Goal: Task Accomplishment & Management: Complete application form

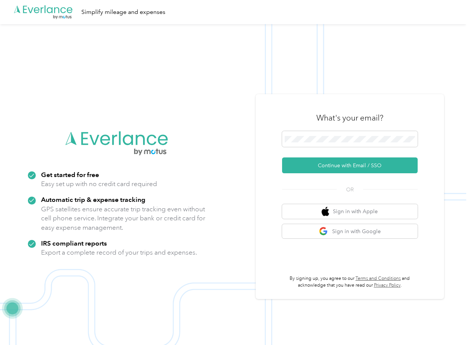
click at [304, 164] on button "Continue with Email / SSO" at bounding box center [349, 165] width 135 height 16
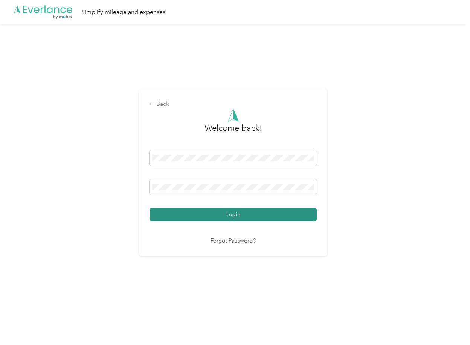
click at [173, 209] on button "Login" at bounding box center [232, 214] width 167 height 13
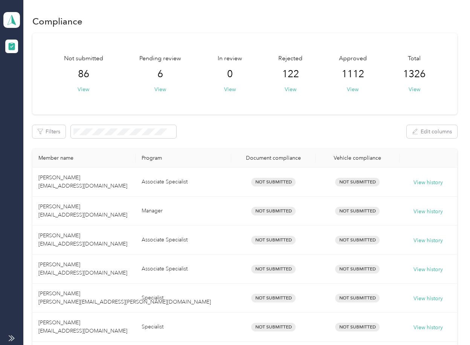
click at [248, 137] on div "Filters Edit columns" at bounding box center [244, 131] width 424 height 13
click at [161, 89] on button "View" at bounding box center [160, 89] width 12 height 8
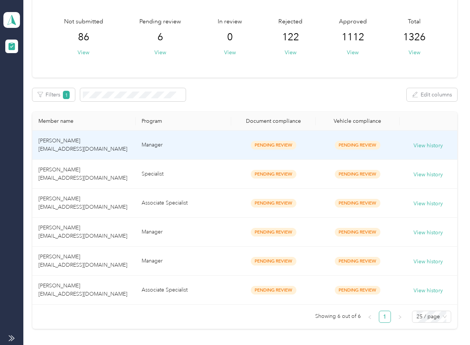
scroll to position [98, 0]
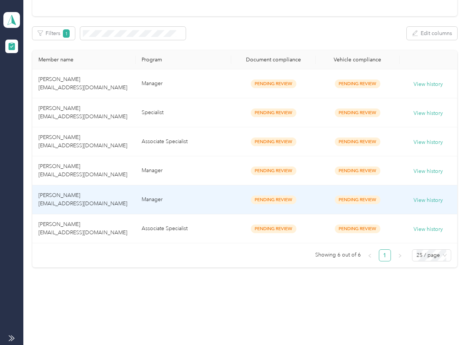
click at [93, 193] on td "[PERSON_NAME] [EMAIL_ADDRESS][DOMAIN_NAME]" at bounding box center [83, 199] width 103 height 29
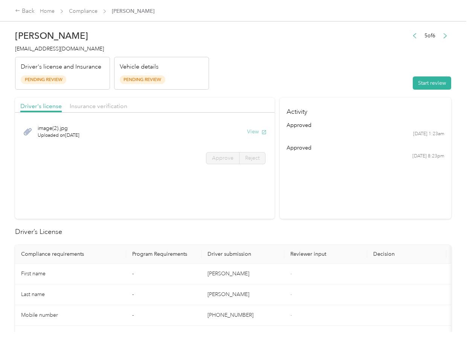
click at [254, 132] on button "View" at bounding box center [257, 132] width 20 height 8
click at [97, 105] on span "Insurance verification" at bounding box center [99, 105] width 58 height 7
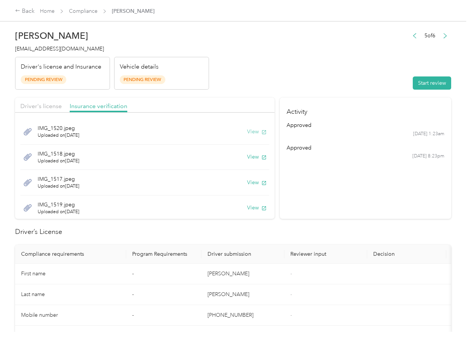
click at [247, 129] on button "View" at bounding box center [257, 132] width 20 height 8
click at [247, 157] on button "View" at bounding box center [257, 157] width 20 height 8
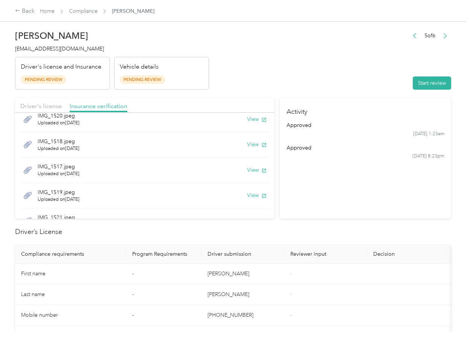
scroll to position [22, 0]
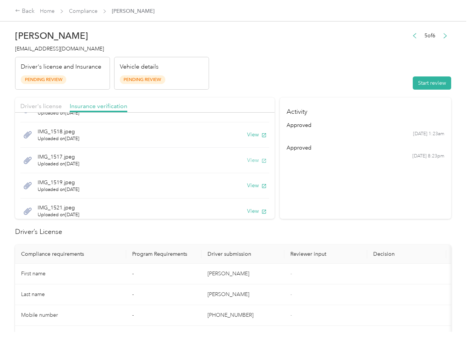
click at [247, 157] on button "View" at bounding box center [257, 160] width 20 height 8
click at [247, 185] on button "View" at bounding box center [257, 185] width 20 height 8
click at [247, 183] on button "View" at bounding box center [257, 184] width 20 height 8
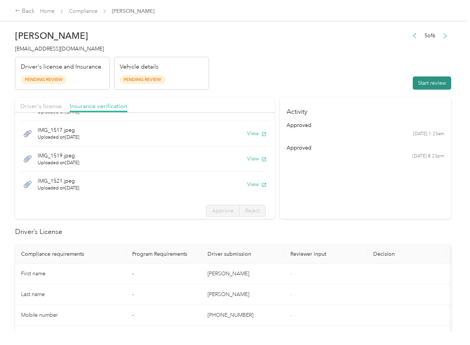
click at [420, 82] on button "Start review" at bounding box center [431, 82] width 38 height 13
click at [40, 103] on span "Driver's license" at bounding box center [40, 105] width 41 height 7
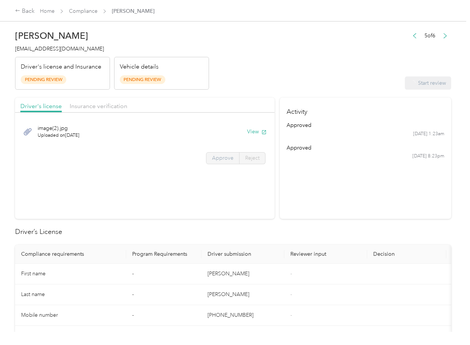
click at [226, 159] on span "Approve" at bounding box center [222, 158] width 21 height 6
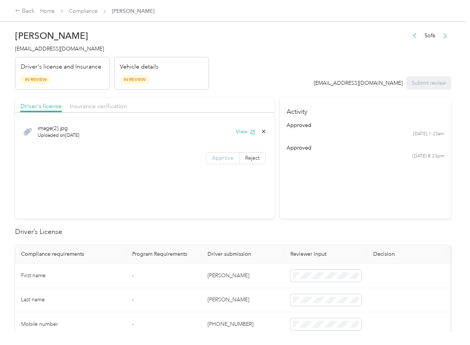
click at [215, 160] on span "Approve" at bounding box center [222, 158] width 21 height 6
click at [77, 104] on span "Insurance verification" at bounding box center [99, 105] width 58 height 7
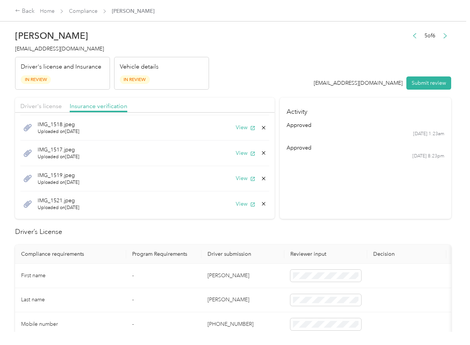
scroll to position [52, 0]
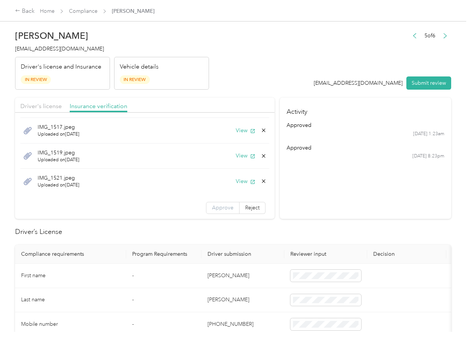
click at [210, 202] on label "Approve" at bounding box center [222, 208] width 33 height 12
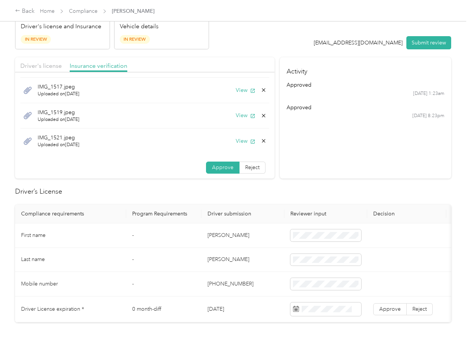
scroll to position [100, 0]
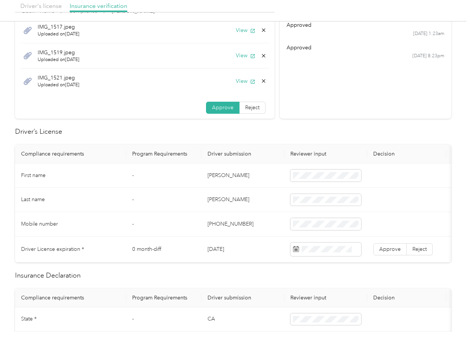
click at [224, 179] on td "[PERSON_NAME]" at bounding box center [242, 175] width 83 height 24
copy td "[PERSON_NAME]"
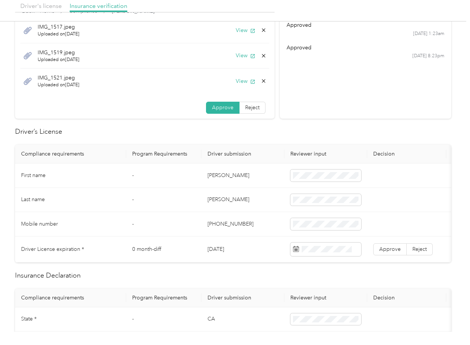
click at [232, 252] on td "[DATE]" at bounding box center [242, 249] width 83 height 26
copy td "[DATE]"
drag, startPoint x: 260, startPoint y: 155, endPoint x: 261, endPoint y: 160, distance: 4.9
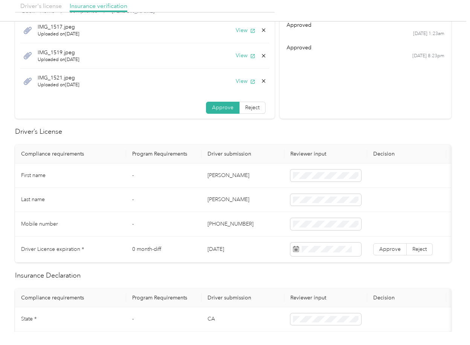
click at [260, 156] on th "Driver submission" at bounding box center [242, 154] width 83 height 19
click at [392, 250] on span "Approve" at bounding box center [389, 249] width 21 height 6
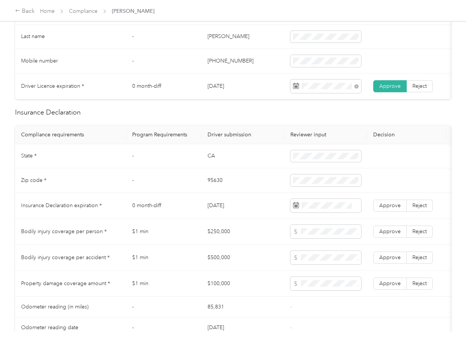
scroll to position [502, 0]
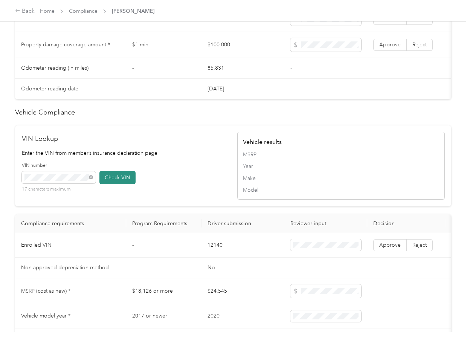
click at [124, 184] on button "Check VIN" at bounding box center [117, 177] width 36 height 13
click at [389, 248] on span "Approve" at bounding box center [389, 245] width 21 height 6
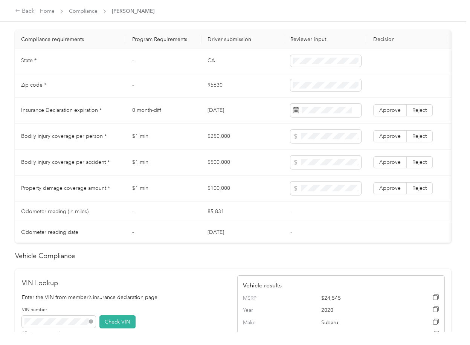
scroll to position [351, 0]
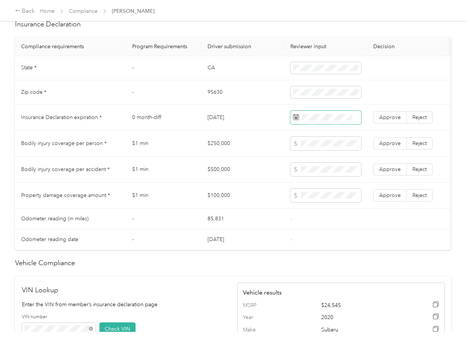
click at [318, 119] on span at bounding box center [325, 118] width 71 height 14
click at [385, 120] on span "Approve" at bounding box center [389, 117] width 21 height 6
click at [212, 77] on td "CA" at bounding box center [242, 68] width 83 height 24
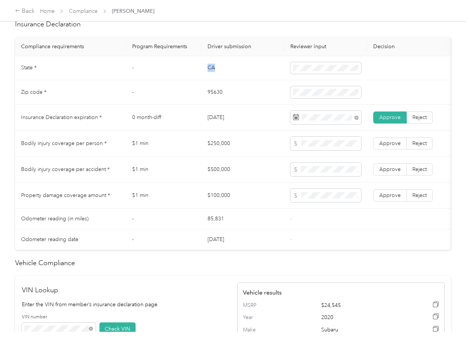
click at [212, 77] on td "CA" at bounding box center [242, 68] width 83 height 24
copy td "CA"
click at [312, 81] on td at bounding box center [325, 68] width 83 height 24
click at [215, 98] on td "95630" at bounding box center [242, 92] width 83 height 24
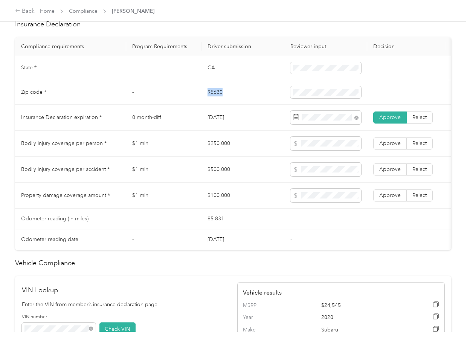
click at [215, 98] on td "95630" at bounding box center [242, 92] width 83 height 24
copy td "95630"
click at [321, 94] on span at bounding box center [325, 92] width 71 height 12
click at [211, 149] on td "$250,000" at bounding box center [242, 144] width 83 height 26
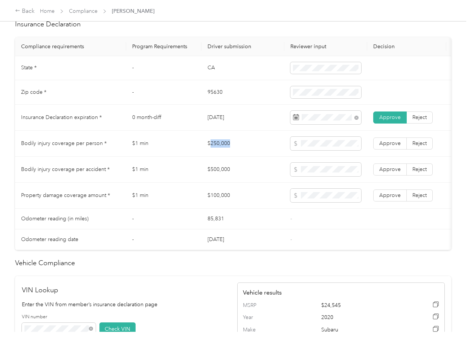
click at [211, 149] on td "$250,000" at bounding box center [242, 144] width 83 height 26
drag, startPoint x: 211, startPoint y: 149, endPoint x: 286, endPoint y: 155, distance: 75.2
click at [211, 149] on td "$250,000" at bounding box center [242, 144] width 83 height 26
copy td "$250,000"
click at [222, 175] on td "$500,000" at bounding box center [242, 170] width 83 height 26
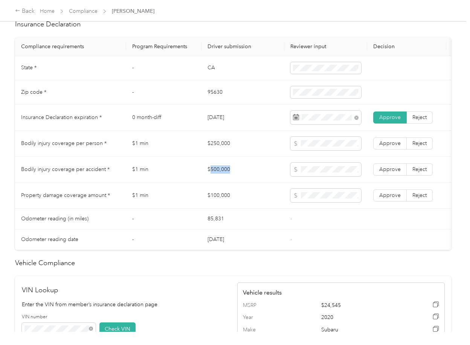
click at [222, 175] on td "$500,000" at bounding box center [242, 170] width 83 height 26
copy td "$500,000"
click at [305, 176] on span at bounding box center [325, 170] width 71 height 14
click at [223, 205] on td "$100,000" at bounding box center [242, 196] width 83 height 26
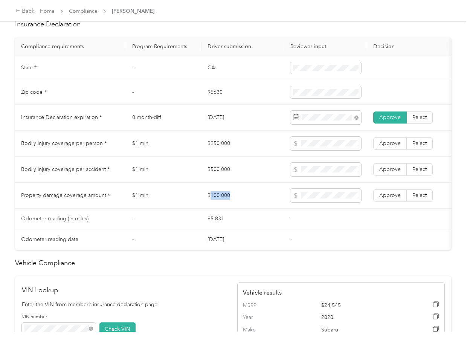
click at [223, 205] on td "$100,000" at bounding box center [242, 196] width 83 height 26
copy td "$100,000"
click at [326, 202] on span at bounding box center [325, 196] width 71 height 14
click at [380, 198] on span "Approve" at bounding box center [389, 195] width 21 height 6
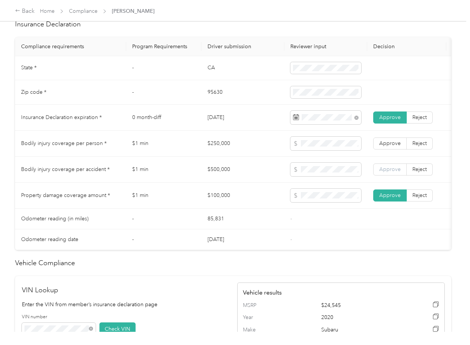
click at [388, 175] on label "Approve" at bounding box center [389, 169] width 33 height 12
click at [388, 146] on span "Approve" at bounding box center [389, 143] width 21 height 6
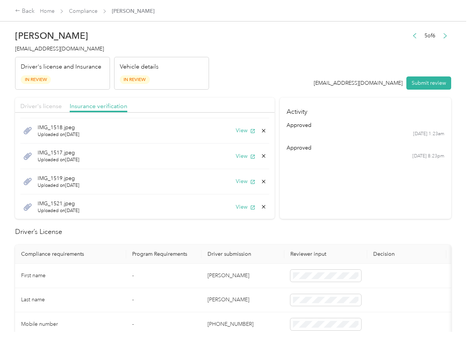
scroll to position [0, 0]
click at [54, 107] on span "Driver's license" at bounding box center [40, 105] width 41 height 7
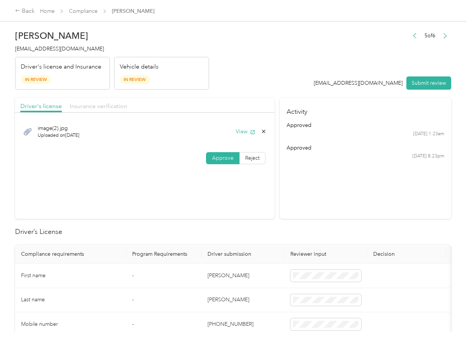
click at [83, 106] on span "Insurance verification" at bounding box center [99, 105] width 58 height 7
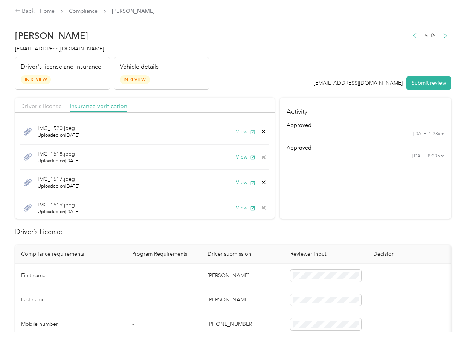
click at [251, 131] on icon "button" at bounding box center [253, 132] width 4 height 4
click at [260, 131] on icon at bounding box center [263, 131] width 6 height 6
click at [235, 133] on button "Yes" at bounding box center [234, 137] width 15 height 12
click at [236, 132] on button "View" at bounding box center [246, 132] width 20 height 8
click at [236, 154] on button "View" at bounding box center [246, 157] width 20 height 8
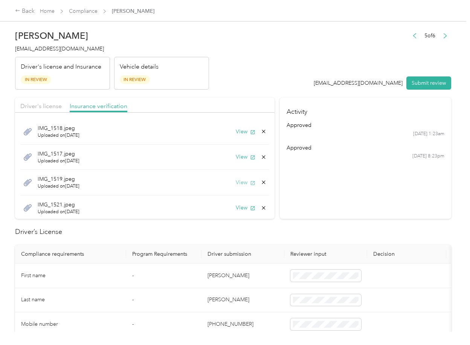
click at [237, 184] on button "View" at bounding box center [246, 182] width 20 height 8
click at [236, 207] on button "View" at bounding box center [246, 208] width 20 height 8
click at [260, 207] on icon at bounding box center [263, 208] width 6 height 6
click at [236, 213] on button "Yes" at bounding box center [234, 213] width 15 height 12
click at [413, 81] on button "Submit review" at bounding box center [428, 82] width 45 height 13
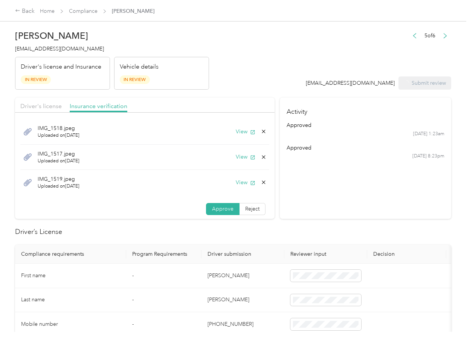
click at [42, 52] on span "[EMAIL_ADDRESS][DOMAIN_NAME]" at bounding box center [59, 49] width 89 height 6
click at [42, 52] on h4 "[EMAIL_ADDRESS][DOMAIN_NAME]" at bounding box center [112, 49] width 194 height 8
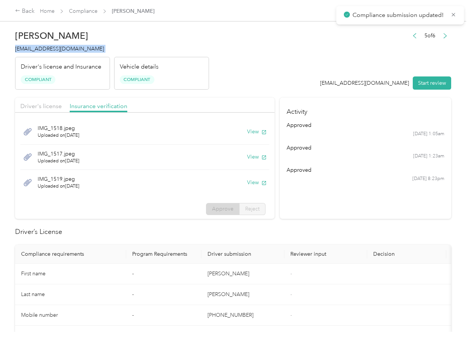
copy span "[EMAIL_ADDRESS][DOMAIN_NAME]"
click at [260, 247] on th "Driver submission" at bounding box center [242, 254] width 83 height 19
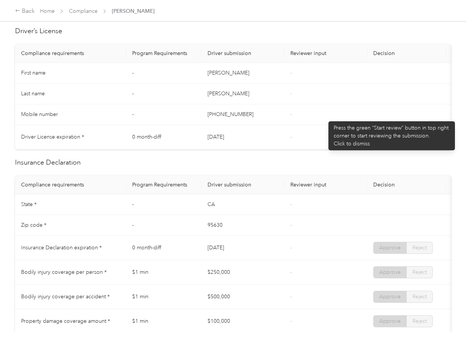
click at [324, 117] on td "-" at bounding box center [325, 114] width 83 height 21
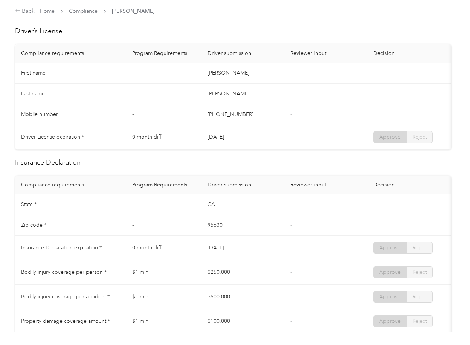
scroll to position [301, 0]
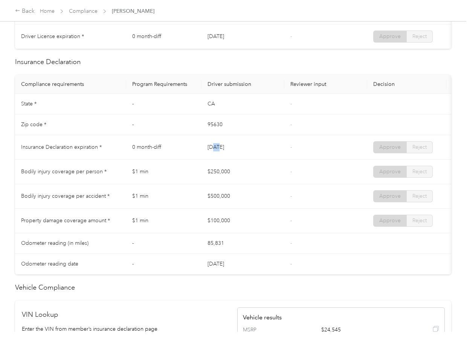
drag, startPoint x: 213, startPoint y: 155, endPoint x: 255, endPoint y: 154, distance: 42.2
click at [251, 154] on td "[DATE]" at bounding box center [242, 147] width 83 height 24
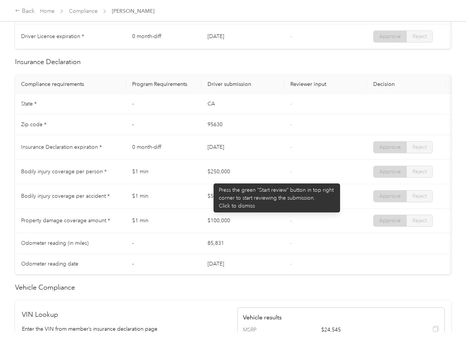
drag, startPoint x: 210, startPoint y: 180, endPoint x: 221, endPoint y: 192, distance: 16.5
click at [245, 180] on td "$250,000" at bounding box center [242, 172] width 83 height 24
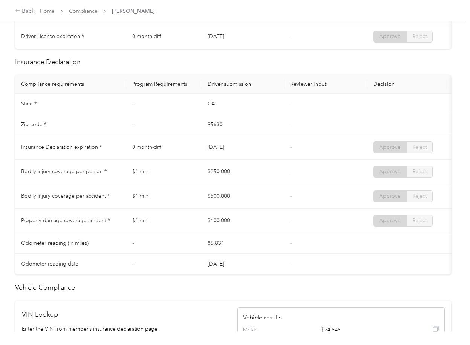
drag, startPoint x: 206, startPoint y: 202, endPoint x: 236, endPoint y: 207, distance: 29.7
click at [233, 202] on tr "Bodily injury coverage per accident * $1 min $500,000 - Approve Reject" at bounding box center [280, 196] width 531 height 24
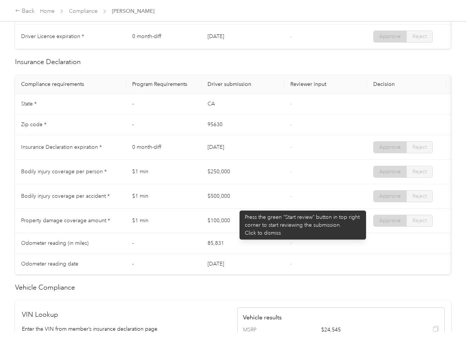
drag, startPoint x: 231, startPoint y: 231, endPoint x: 257, endPoint y: 231, distance: 26.3
click at [254, 231] on tr "Property damage coverage amount * $1 min $100,000 - Approve Reject" at bounding box center [280, 220] width 531 height 24
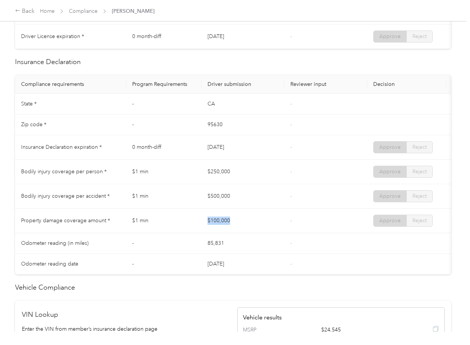
click at [262, 231] on td "$100,000" at bounding box center [242, 220] width 83 height 24
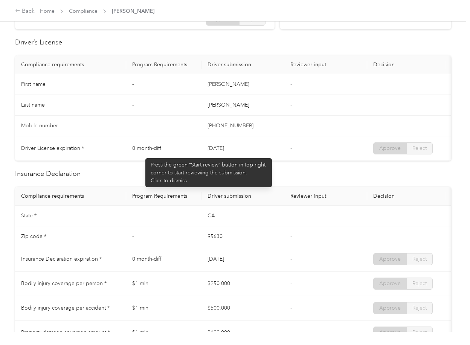
scroll to position [0, 0]
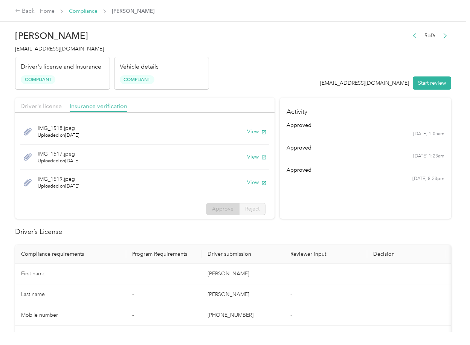
click at [79, 12] on link "Compliance" at bounding box center [83, 11] width 29 height 6
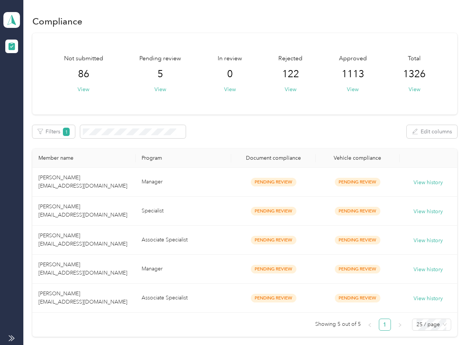
click at [214, 110] on div "Not submitted 86 View Pending review 5 View In review 0 View Rejected 122 View …" at bounding box center [244, 73] width 424 height 81
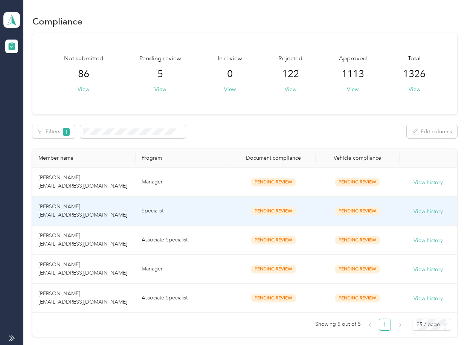
scroll to position [50, 0]
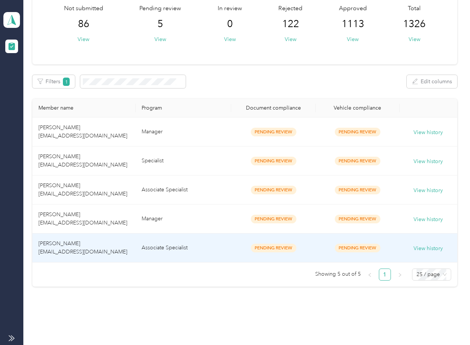
click at [134, 238] on td "[PERSON_NAME] [EMAIL_ADDRESS][DOMAIN_NAME]" at bounding box center [83, 247] width 103 height 29
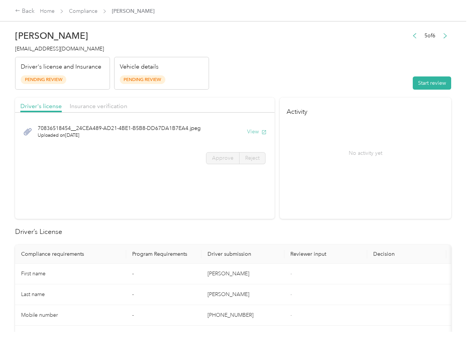
click at [253, 129] on button "View" at bounding box center [257, 132] width 20 height 8
click at [219, 84] on header "[PERSON_NAME] [EMAIL_ADDRESS][DOMAIN_NAME] Driver's license and Insurance Pendi…" at bounding box center [233, 57] width 436 height 63
click at [83, 104] on span "Insurance verification" at bounding box center [99, 105] width 58 height 7
click at [91, 105] on span "Insurance verification" at bounding box center [99, 105] width 58 height 7
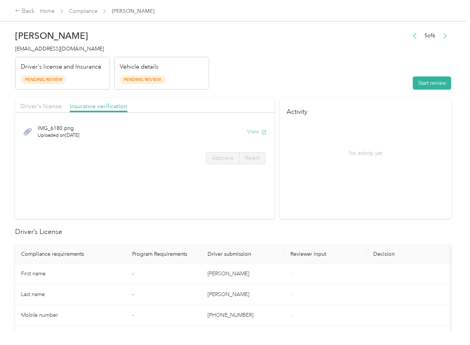
click at [254, 131] on button "View" at bounding box center [257, 132] width 20 height 8
drag, startPoint x: 425, startPoint y: 72, endPoint x: 424, endPoint y: 78, distance: 6.2
click at [426, 72] on div "5 of 6 Start review" at bounding box center [429, 59] width 43 height 59
drag, startPoint x: 424, startPoint y: 78, endPoint x: 396, endPoint y: 86, distance: 29.5
click at [423, 79] on button "Start review" at bounding box center [431, 82] width 38 height 13
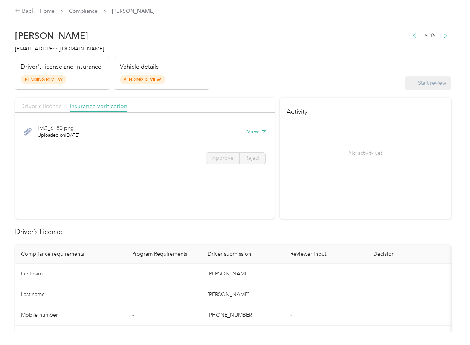
click at [40, 107] on span "Driver's license" at bounding box center [40, 105] width 41 height 7
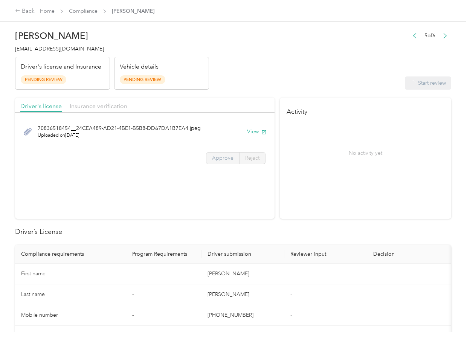
click at [219, 161] on span "Approve" at bounding box center [222, 158] width 21 height 6
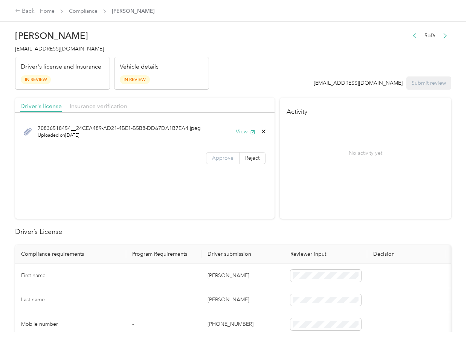
click at [221, 160] on span "Approve" at bounding box center [222, 158] width 21 height 6
click at [105, 107] on span "Insurance verification" at bounding box center [99, 105] width 58 height 7
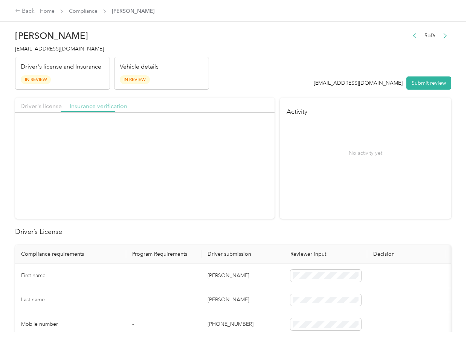
click at [85, 106] on span "Insurance verification" at bounding box center [99, 105] width 58 height 7
click at [212, 161] on label "Approve" at bounding box center [222, 158] width 33 height 12
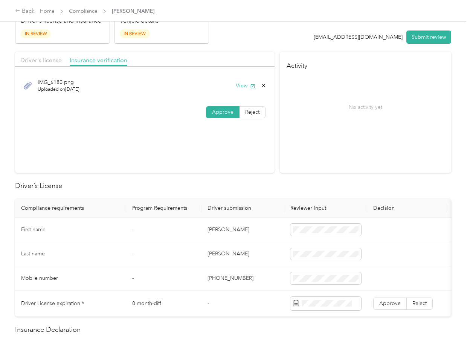
scroll to position [100, 0]
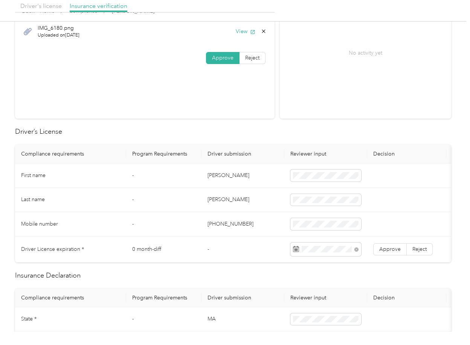
click at [224, 183] on td "[PERSON_NAME]" at bounding box center [242, 175] width 83 height 24
click at [394, 249] on span "Approve" at bounding box center [389, 249] width 21 height 6
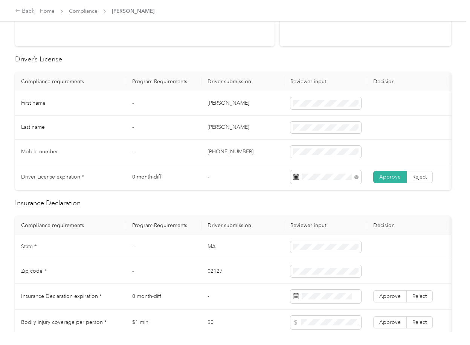
scroll to position [301, 0]
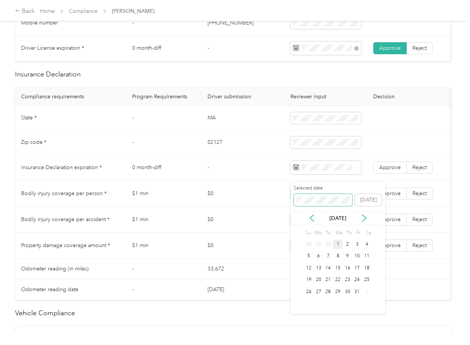
click at [321, 203] on span at bounding box center [323, 200] width 58 height 12
click at [234, 197] on td "$0" at bounding box center [242, 194] width 83 height 26
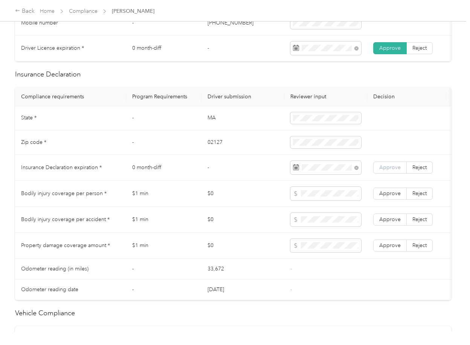
click at [395, 170] on span "Approve" at bounding box center [389, 167] width 21 height 6
click at [315, 226] on span at bounding box center [325, 220] width 71 height 14
click at [382, 247] on label "Approve" at bounding box center [389, 245] width 33 height 12
click at [389, 222] on span "Approve" at bounding box center [389, 219] width 21 height 6
click at [392, 199] on label "Approve" at bounding box center [389, 193] width 33 height 12
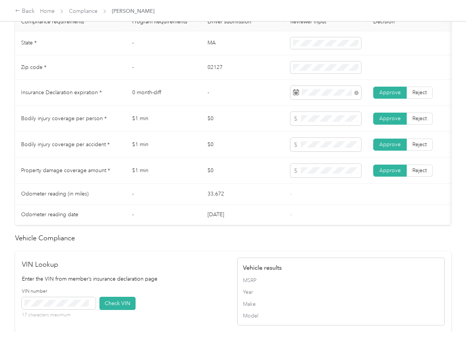
scroll to position [552, 0]
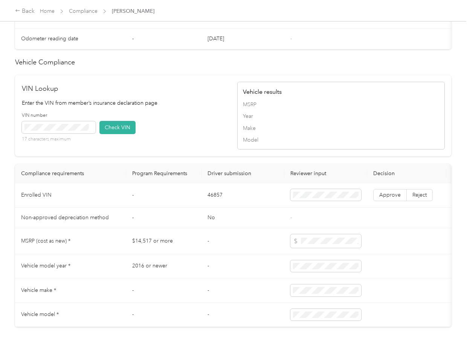
click at [160, 94] on h2 "VIN Lookup" at bounding box center [125, 89] width 207 height 10
click at [216, 228] on td "No" at bounding box center [242, 217] width 83 height 21
click at [121, 134] on button "Check VIN" at bounding box center [117, 127] width 36 height 13
click at [388, 201] on label "Approve" at bounding box center [389, 195] width 33 height 12
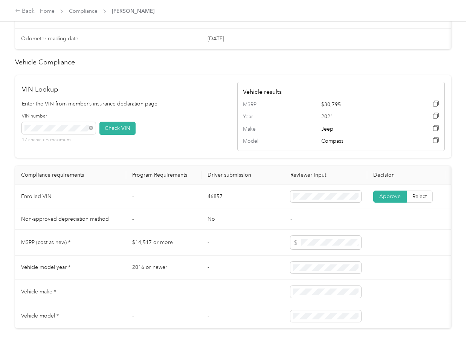
click at [269, 230] on td "No" at bounding box center [242, 219] width 83 height 21
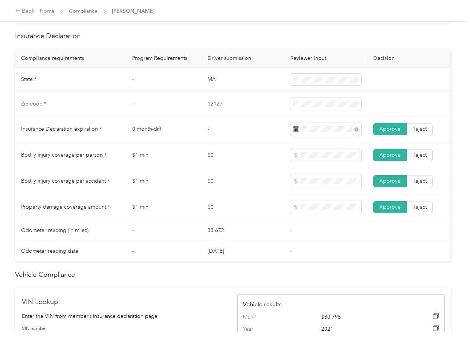
scroll to position [351, 0]
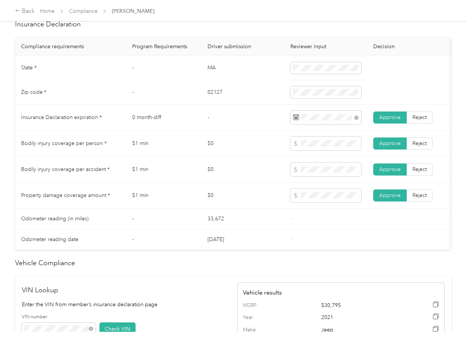
click at [220, 221] on td "33,672" at bounding box center [242, 218] width 83 height 21
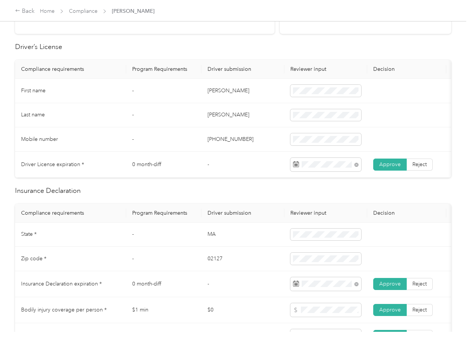
scroll to position [0, 0]
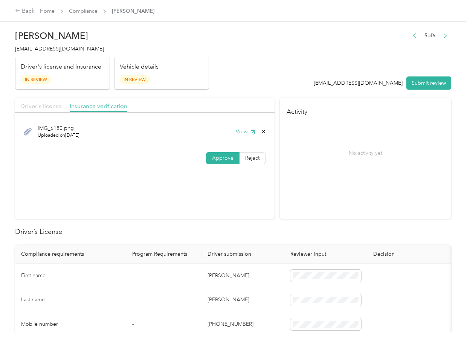
click at [42, 105] on span "Driver's license" at bounding box center [40, 105] width 41 height 7
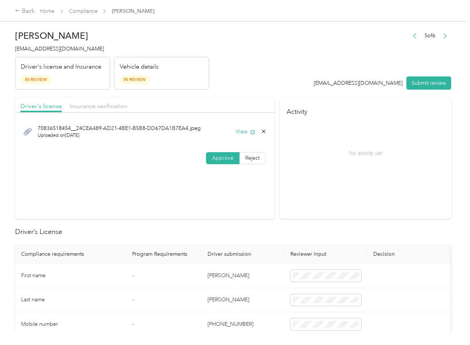
click at [236, 134] on div "View" at bounding box center [251, 132] width 31 height 8
click at [239, 133] on button "View" at bounding box center [246, 132] width 20 height 8
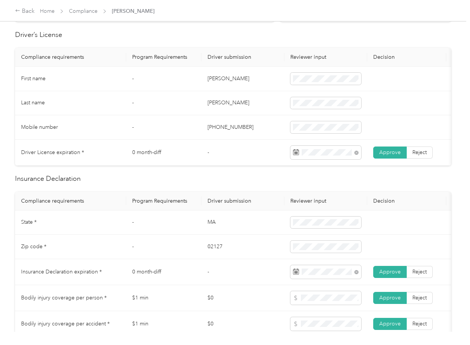
scroll to position [251, 0]
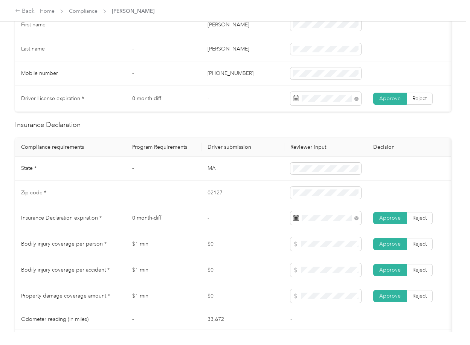
click at [233, 225] on td "-" at bounding box center [242, 218] width 83 height 26
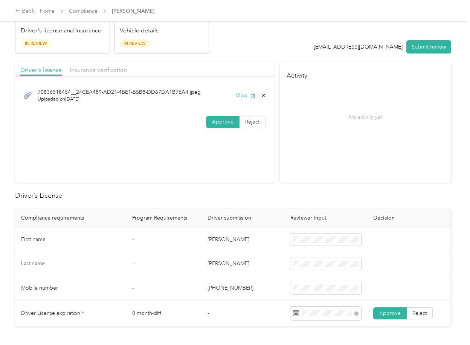
scroll to position [0, 0]
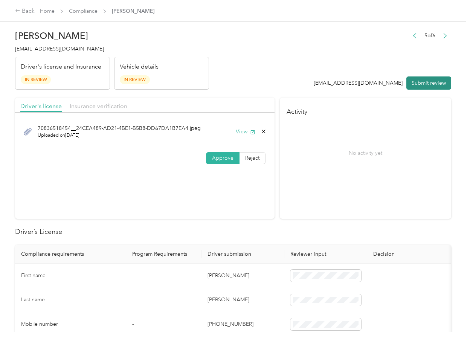
click at [413, 85] on button "Submit review" at bounding box center [428, 82] width 45 height 13
click at [64, 50] on span "[EMAIL_ADDRESS][DOMAIN_NAME]" at bounding box center [59, 49] width 89 height 6
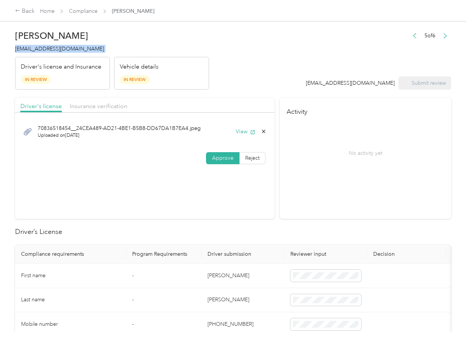
copy span "[EMAIL_ADDRESS][DOMAIN_NAME]"
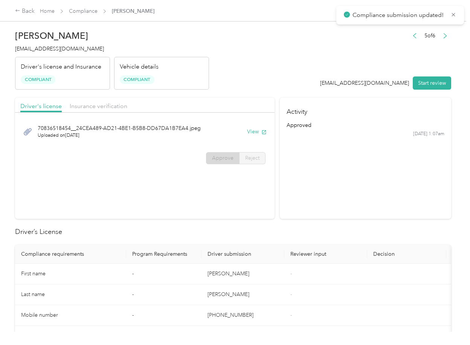
click at [315, 227] on h2 "Driver’s License" at bounding box center [233, 232] width 436 height 10
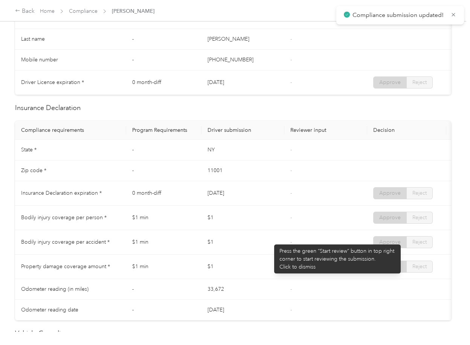
scroll to position [351, 0]
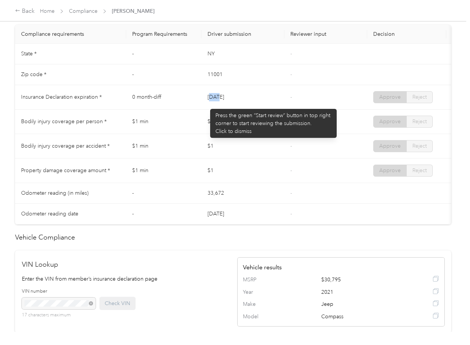
drag, startPoint x: 227, startPoint y: 103, endPoint x: 228, endPoint y: 134, distance: 31.2
click at [245, 103] on td "[DATE]" at bounding box center [242, 97] width 83 height 24
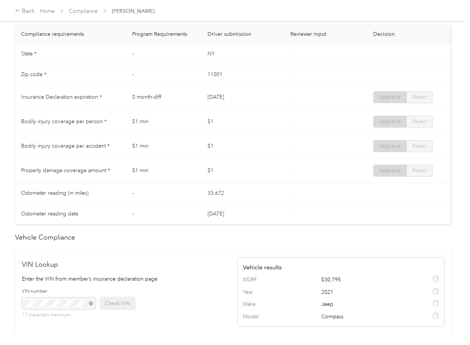
click at [220, 134] on td "$1" at bounding box center [242, 122] width 83 height 24
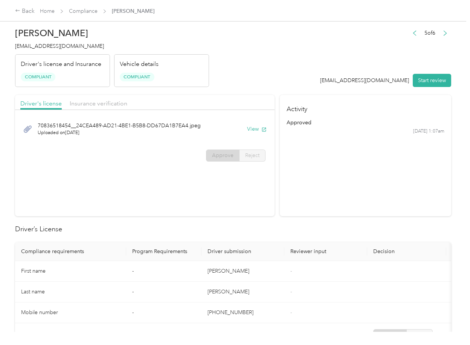
scroll to position [0, 0]
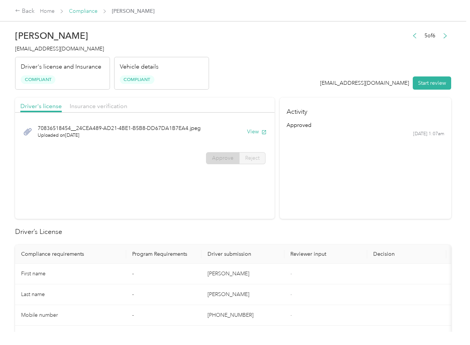
click at [79, 9] on link "Compliance" at bounding box center [83, 11] width 29 height 6
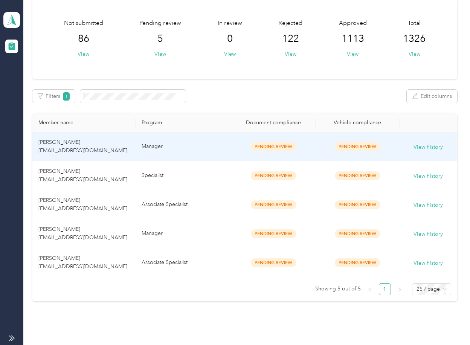
scroll to position [69, 0]
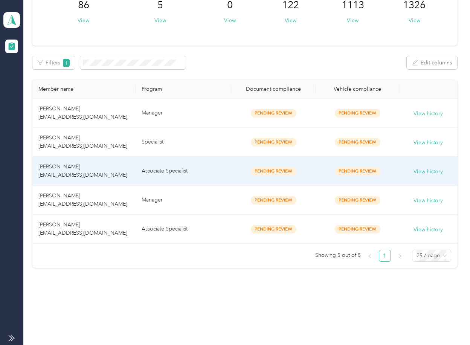
click at [129, 175] on td "[PERSON_NAME] [EMAIL_ADDRESS][DOMAIN_NAME]" at bounding box center [83, 171] width 103 height 29
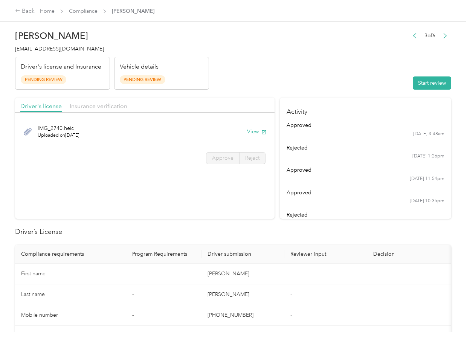
click at [254, 126] on div "IMG_2740.heic Uploaded on [DATE] View" at bounding box center [144, 131] width 249 height 25
click at [254, 130] on button "View" at bounding box center [257, 132] width 20 height 8
click at [212, 86] on header "[PERSON_NAME] [EMAIL_ADDRESS][DOMAIN_NAME] Driver's license and Insurance Pendi…" at bounding box center [233, 57] width 436 height 63
click at [93, 105] on span "Insurance verification" at bounding box center [99, 105] width 58 height 7
drag, startPoint x: 103, startPoint y: 106, endPoint x: 109, endPoint y: 114, distance: 9.5
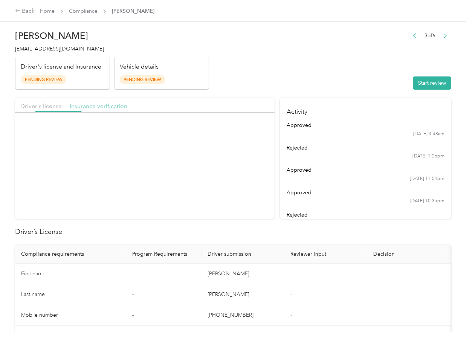
click at [105, 108] on span "Insurance verification" at bounding box center [99, 105] width 58 height 7
click at [250, 132] on button "View" at bounding box center [257, 132] width 20 height 8
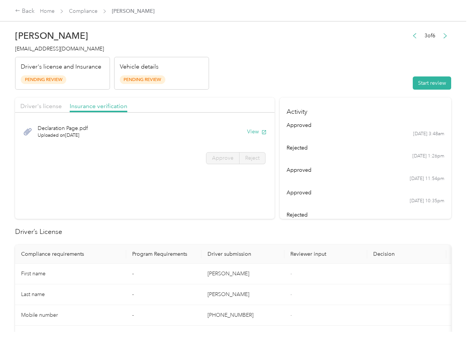
drag, startPoint x: 419, startPoint y: 84, endPoint x: 374, endPoint y: 96, distance: 46.5
click at [419, 84] on button "Start review" at bounding box center [431, 82] width 38 height 13
click at [52, 100] on div "Driver's license Insurance verification" at bounding box center [144, 104] width 259 height 15
click at [49, 105] on span "Driver's license" at bounding box center [40, 105] width 41 height 7
click at [38, 105] on span "Driver's license" at bounding box center [40, 105] width 41 height 7
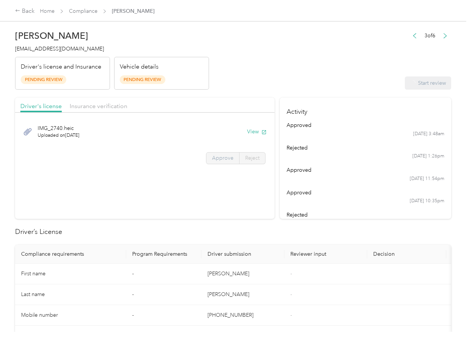
click at [222, 162] on label "Approve" at bounding box center [222, 158] width 33 height 12
click at [219, 158] on span "Approve" at bounding box center [222, 158] width 21 height 6
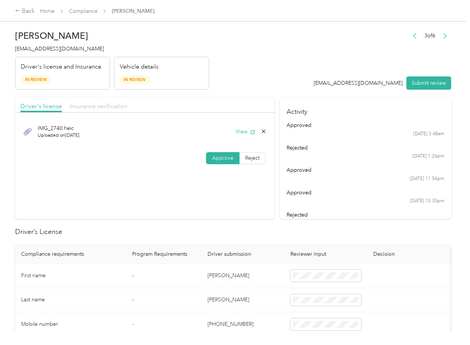
click at [91, 109] on span "Insurance verification" at bounding box center [99, 105] width 58 height 7
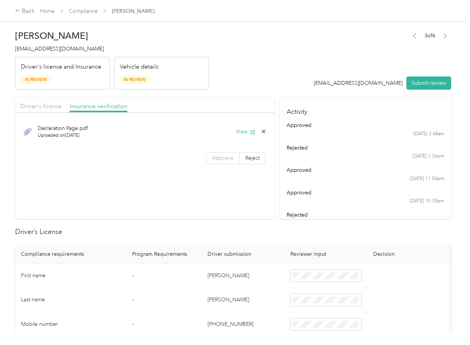
click at [221, 157] on span "Approve" at bounding box center [222, 158] width 21 height 6
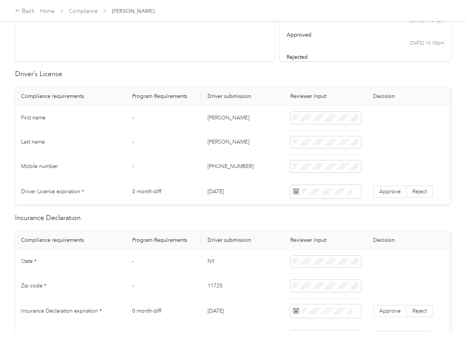
scroll to position [201, 0]
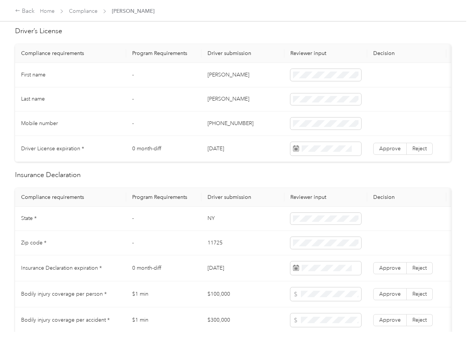
click at [214, 222] on td "NY" at bounding box center [242, 219] width 83 height 24
copy td "NY"
click at [308, 221] on span at bounding box center [325, 219] width 71 height 12
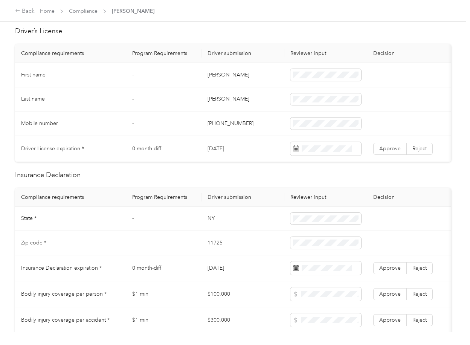
click at [213, 251] on td "11725" at bounding box center [242, 243] width 83 height 24
click at [180, 271] on td "0 month-diff" at bounding box center [163, 268] width 75 height 26
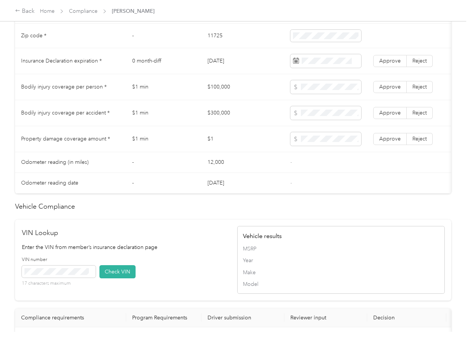
scroll to position [351, 0]
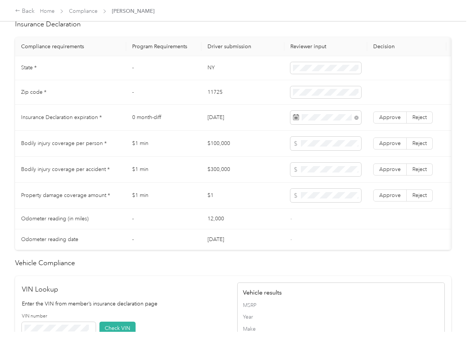
drag, startPoint x: 201, startPoint y: 184, endPoint x: 3, endPoint y: 214, distance: 200.9
click at [201, 183] on td "$300,000" at bounding box center [242, 170] width 83 height 26
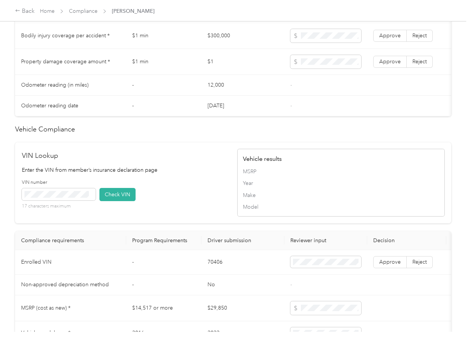
scroll to position [632, 0]
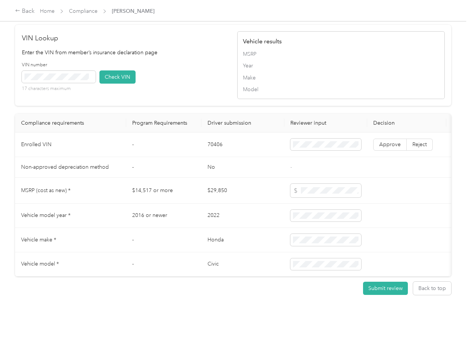
click at [212, 132] on td "70406" at bounding box center [242, 144] width 83 height 24
click at [163, 132] on td "-" at bounding box center [163, 144] width 75 height 24
click at [49, 71] on span at bounding box center [59, 77] width 74 height 12
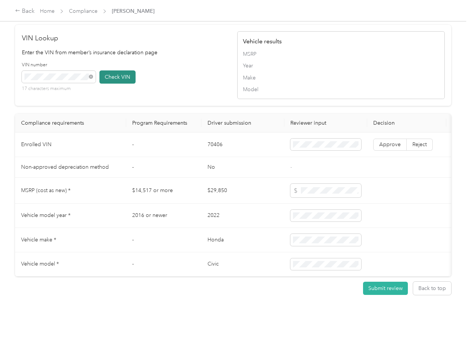
click at [104, 70] on button "Check VIN" at bounding box center [117, 76] width 36 height 13
drag, startPoint x: 387, startPoint y: 126, endPoint x: 230, endPoint y: 150, distance: 159.5
click at [386, 141] on span "Approve" at bounding box center [389, 144] width 21 height 6
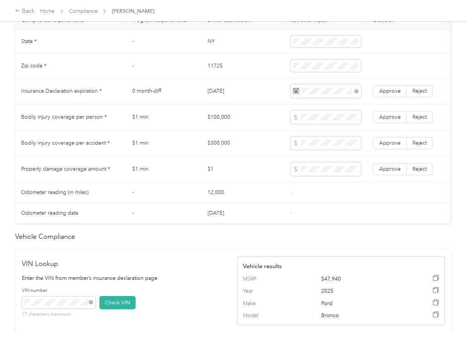
scroll to position [331, 0]
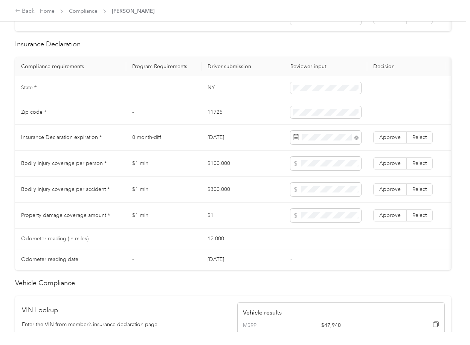
click at [221, 171] on td "$100,000" at bounding box center [242, 164] width 83 height 26
click at [318, 222] on span at bounding box center [325, 215] width 71 height 14
click at [227, 199] on td "$300,000" at bounding box center [242, 190] width 83 height 26
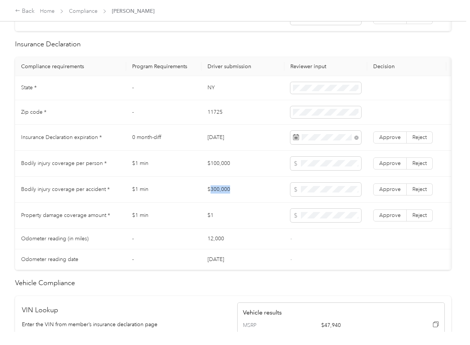
click at [227, 199] on td "$300,000" at bounding box center [242, 190] width 83 height 26
click at [394, 192] on span "Approve" at bounding box center [389, 189] width 21 height 6
click at [394, 166] on span "Approve" at bounding box center [389, 163] width 21 height 6
click at [392, 218] on span "Approve" at bounding box center [389, 215] width 21 height 6
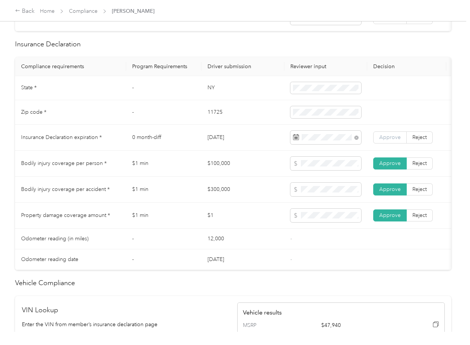
click at [396, 140] on span "Approve" at bounding box center [389, 137] width 21 height 6
click at [246, 167] on td "$100,000" at bounding box center [242, 164] width 83 height 26
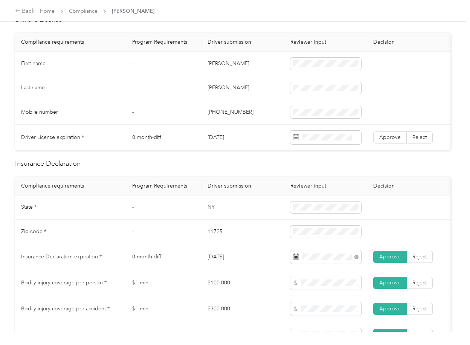
scroll to position [0, 0]
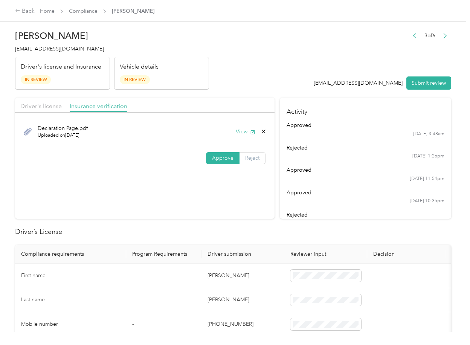
click at [253, 159] on span "Reject" at bounding box center [252, 158] width 14 height 6
click at [161, 212] on span "Incorrect insurance document upload" at bounding box center [162, 204] width 46 height 14
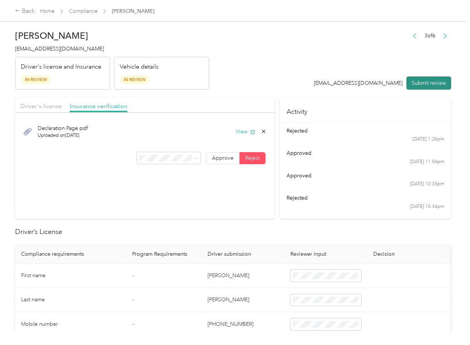
click at [424, 86] on button "Submit review" at bounding box center [428, 82] width 45 height 13
click at [62, 54] on div "[PERSON_NAME] [EMAIL_ADDRESS][DOMAIN_NAME] Driver's license and Insurance In Re…" at bounding box center [112, 57] width 194 height 63
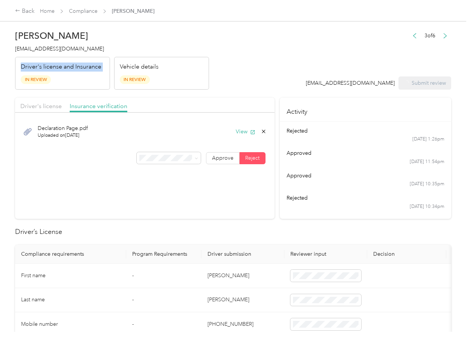
click at [62, 54] on div "[PERSON_NAME] [EMAIL_ADDRESS][DOMAIN_NAME] Driver's license and Insurance In Re…" at bounding box center [112, 57] width 194 height 63
click at [56, 49] on span "[EMAIL_ADDRESS][DOMAIN_NAME]" at bounding box center [59, 49] width 89 height 6
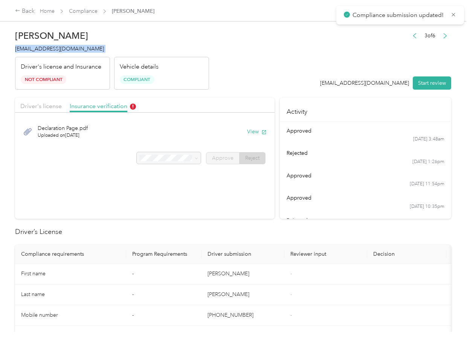
drag, startPoint x: 56, startPoint y: 49, endPoint x: 16, endPoint y: 67, distance: 44.5
click at [56, 49] on span "[EMAIL_ADDRESS][DOMAIN_NAME]" at bounding box center [59, 49] width 89 height 6
click at [83, 11] on link "Compliance" at bounding box center [83, 11] width 29 height 6
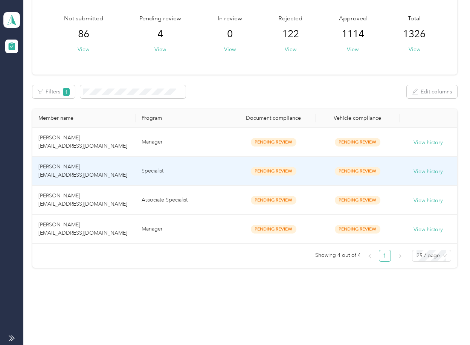
scroll to position [11, 0]
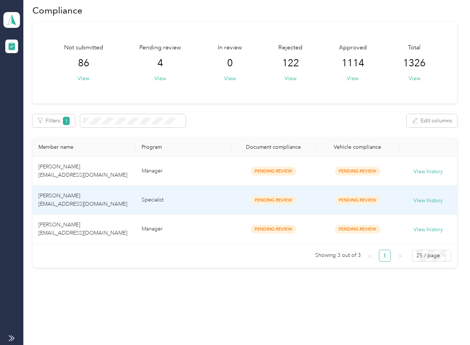
click at [104, 198] on td "[PERSON_NAME] [EMAIL_ADDRESS][DOMAIN_NAME]" at bounding box center [83, 200] width 103 height 29
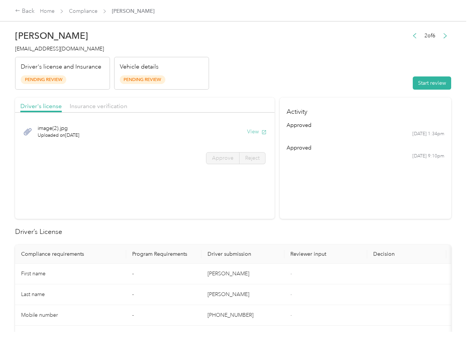
click at [255, 130] on button "View" at bounding box center [257, 132] width 20 height 8
drag, startPoint x: 172, startPoint y: 105, endPoint x: 99, endPoint y: 106, distance: 73.0
click at [170, 105] on div "Driver's license Insurance verification" at bounding box center [144, 104] width 259 height 15
click at [98, 106] on span "Insurance verification" at bounding box center [99, 105] width 58 height 7
click at [103, 106] on span "Insurance verification" at bounding box center [99, 105] width 58 height 7
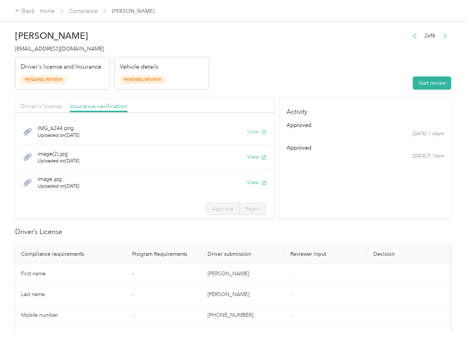
click at [247, 129] on button "View" at bounding box center [257, 132] width 20 height 8
click at [248, 158] on button "View" at bounding box center [257, 157] width 20 height 8
drag, startPoint x: 247, startPoint y: 184, endPoint x: 303, endPoint y: 184, distance: 56.1
click at [247, 184] on button "View" at bounding box center [257, 182] width 20 height 8
click at [375, 184] on section "Activity approved [DATE] 1:34pm approved [DATE] 9:10pm" at bounding box center [365, 157] width 171 height 121
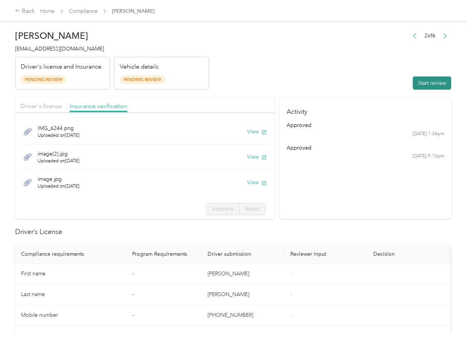
click at [425, 80] on button "Start review" at bounding box center [431, 82] width 38 height 13
click at [28, 105] on span "Driver's license" at bounding box center [40, 105] width 41 height 7
click at [31, 105] on span "Driver's license" at bounding box center [40, 105] width 41 height 7
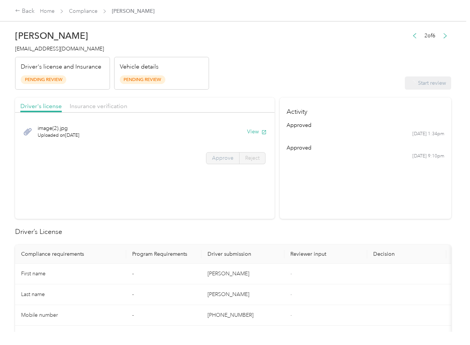
click at [221, 159] on span "Approve" at bounding box center [222, 158] width 21 height 6
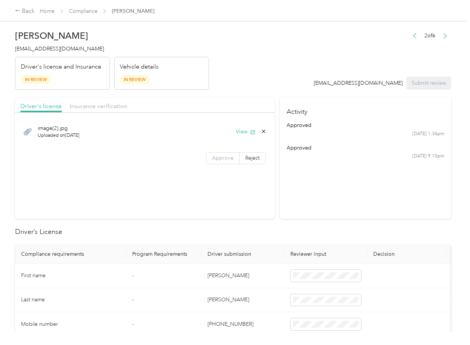
click at [221, 159] on span "Approve" at bounding box center [222, 158] width 21 height 6
click at [91, 108] on span "Insurance verification" at bounding box center [99, 105] width 58 height 7
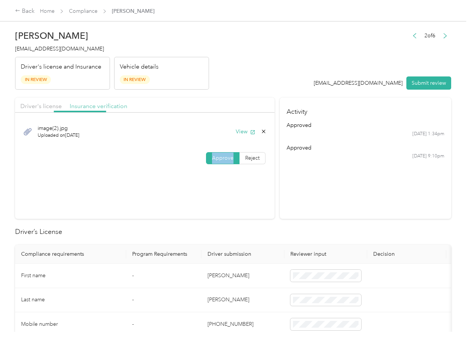
click at [96, 106] on span "Insurance verification" at bounding box center [99, 105] width 58 height 7
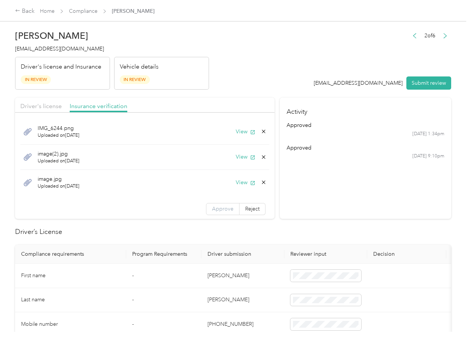
click at [212, 211] on span "Approve" at bounding box center [222, 208] width 21 height 6
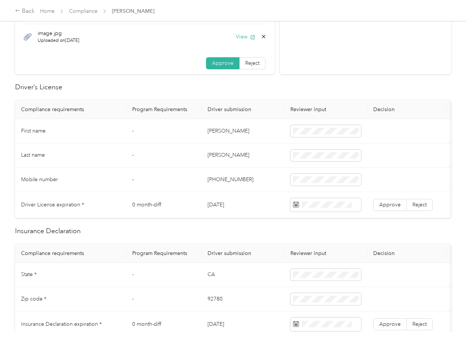
scroll to position [151, 0]
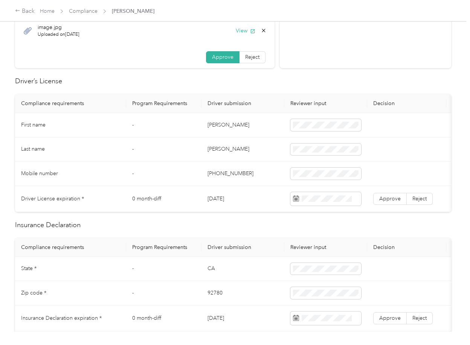
click at [220, 123] on td "[PERSON_NAME]" at bounding box center [242, 125] width 83 height 24
click at [219, 197] on td "[DATE]" at bounding box center [242, 199] width 83 height 26
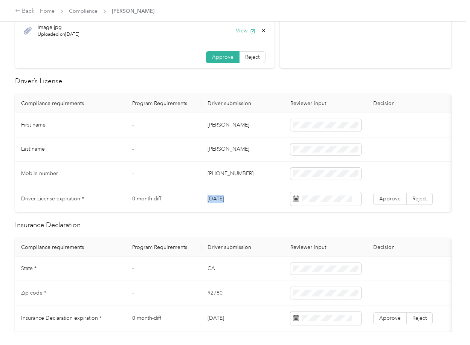
click at [219, 197] on td "[DATE]" at bounding box center [242, 199] width 83 height 26
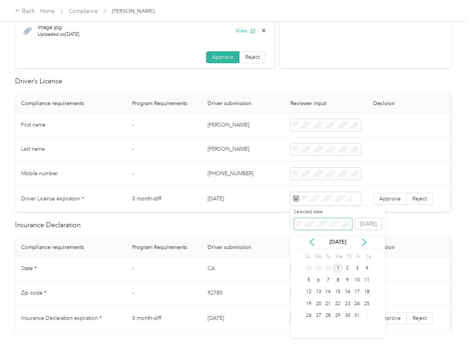
click at [317, 227] on span at bounding box center [323, 224] width 58 height 12
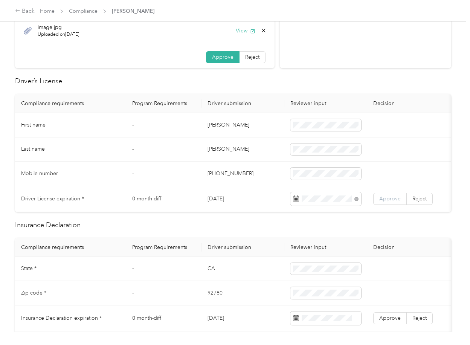
click at [391, 203] on label "Approve" at bounding box center [389, 199] width 33 height 12
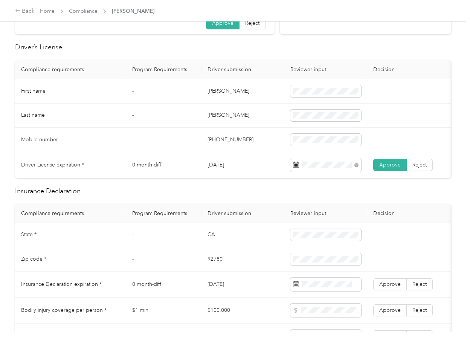
scroll to position [251, 0]
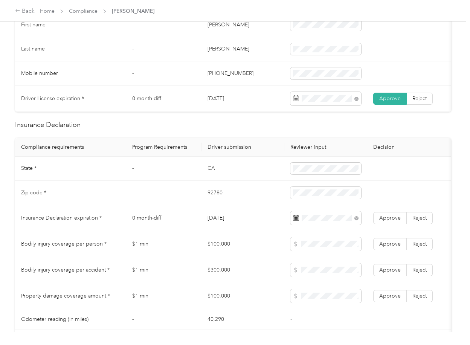
click at [195, 180] on td "-" at bounding box center [163, 169] width 75 height 24
click at [394, 221] on span "Approve" at bounding box center [389, 218] width 21 height 6
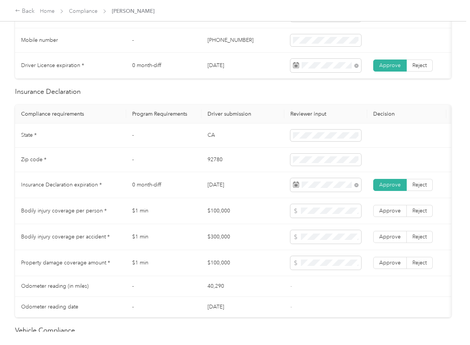
scroll to position [401, 0]
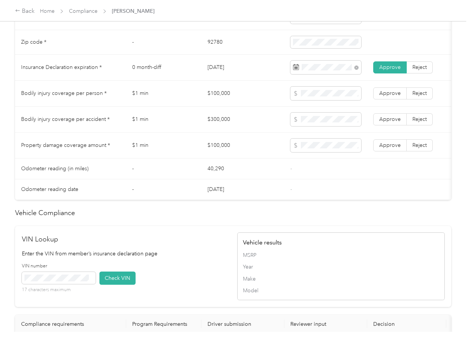
click at [212, 96] on td "$100,000" at bounding box center [242, 94] width 83 height 26
drag, startPoint x: 212, startPoint y: 96, endPoint x: 299, endPoint y: 106, distance: 88.2
click at [212, 96] on td "$100,000" at bounding box center [242, 94] width 83 height 26
click at [223, 129] on td "$300,000" at bounding box center [242, 120] width 83 height 26
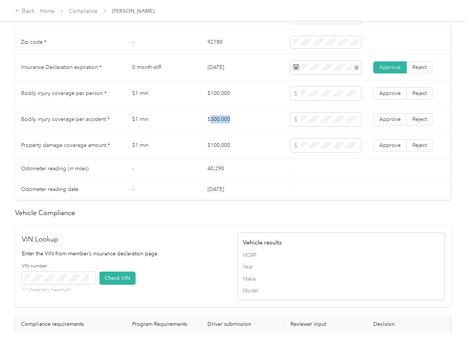
click at [223, 129] on td "$300,000" at bounding box center [242, 120] width 83 height 26
click at [222, 128] on td "$300,000" at bounding box center [242, 120] width 83 height 26
click at [320, 122] on span at bounding box center [325, 120] width 71 height 14
click at [390, 122] on span "Approve" at bounding box center [389, 119] width 21 height 6
click at [393, 96] on span "Approve" at bounding box center [389, 93] width 21 height 6
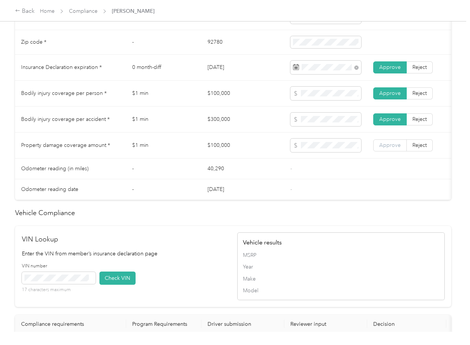
click at [395, 148] on span "Approve" at bounding box center [389, 145] width 21 height 6
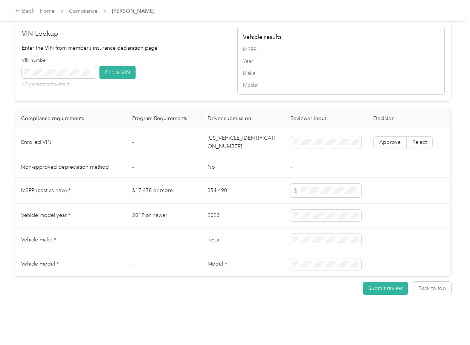
click at [236, 131] on td "[US_VEHICLE_IDENTIFICATION_NUMBER]" at bounding box center [242, 142] width 83 height 29
click at [117, 66] on button "Check VIN" at bounding box center [117, 72] width 36 height 13
click at [389, 139] on span "Approve" at bounding box center [389, 142] width 21 height 6
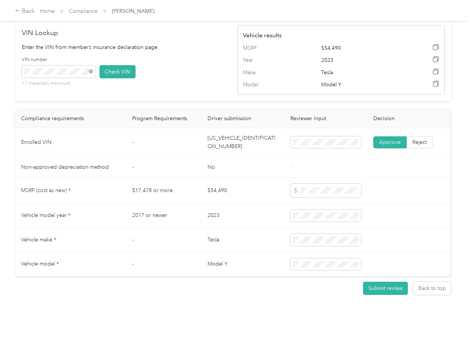
scroll to position [634, 0]
click at [228, 228] on td "Tesla" at bounding box center [242, 240] width 83 height 24
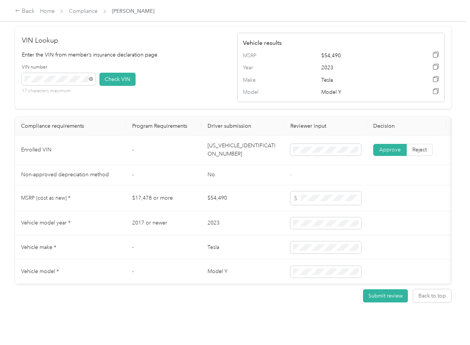
scroll to position [583, 0]
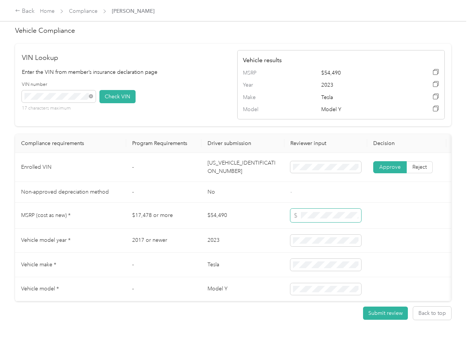
click at [293, 222] on span at bounding box center [325, 215] width 71 height 14
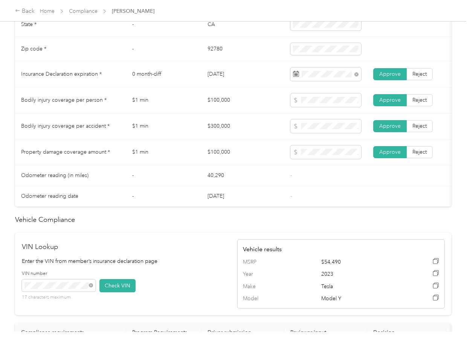
scroll to position [333, 0]
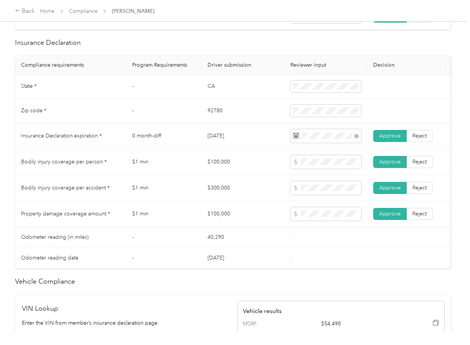
click at [206, 89] on td "CA" at bounding box center [242, 87] width 83 height 24
click at [213, 116] on td "92780" at bounding box center [242, 111] width 83 height 24
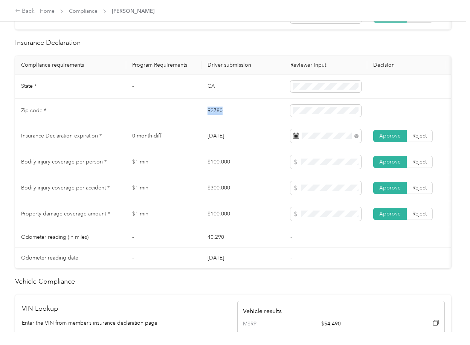
click at [213, 116] on td "92780" at bounding box center [242, 111] width 83 height 24
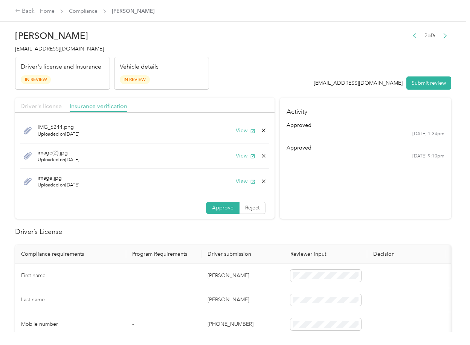
click at [45, 102] on span "Driver's license" at bounding box center [40, 105] width 41 height 7
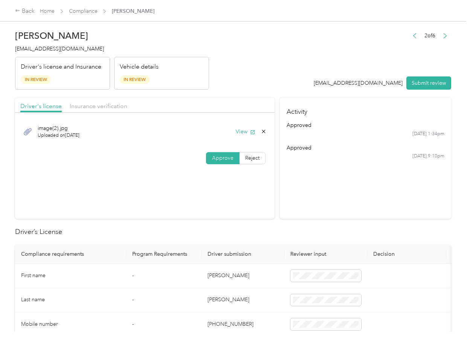
click at [415, 82] on button "Submit review" at bounding box center [428, 82] width 45 height 13
click at [69, 52] on h4 "[EMAIL_ADDRESS][DOMAIN_NAME]" at bounding box center [112, 49] width 194 height 8
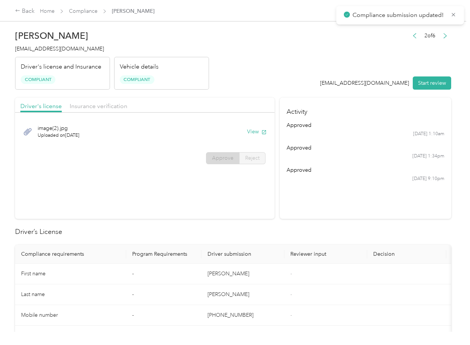
drag, startPoint x: 213, startPoint y: 215, endPoint x: 224, endPoint y: 206, distance: 14.5
click at [213, 215] on section "Driver's license Insurance verification image(2).jpg Uploaded on [DATE] View Ap…" at bounding box center [144, 157] width 259 height 121
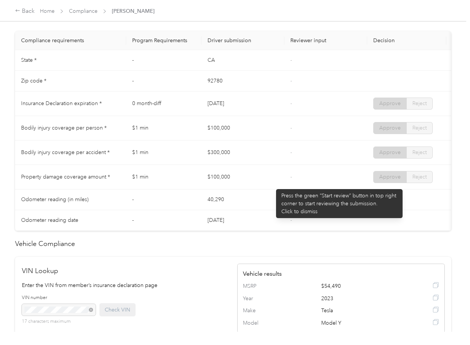
scroll to position [351, 0]
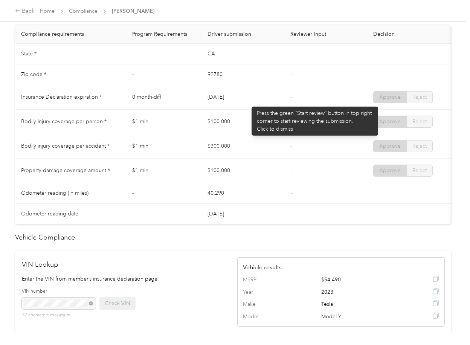
drag, startPoint x: 205, startPoint y: 103, endPoint x: 248, endPoint y: 103, distance: 42.5
click at [248, 103] on td "[DATE]" at bounding box center [242, 97] width 83 height 24
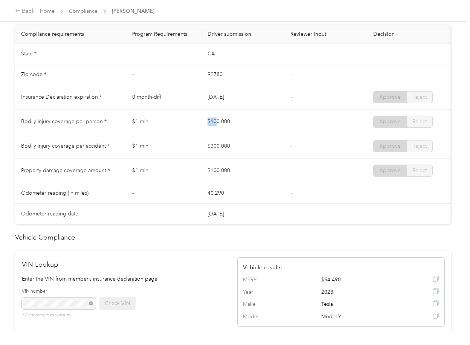
drag, startPoint x: 205, startPoint y: 125, endPoint x: 253, endPoint y: 126, distance: 48.6
click at [253, 126] on td "$100,000" at bounding box center [242, 122] width 83 height 24
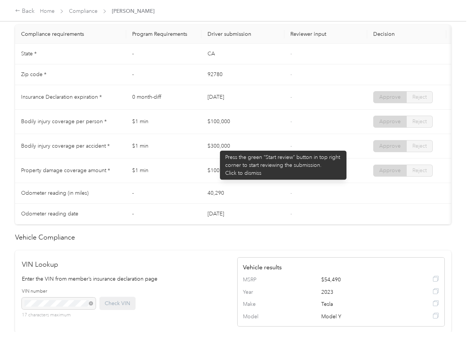
drag, startPoint x: 214, startPoint y: 149, endPoint x: 240, endPoint y: 163, distance: 29.3
click at [245, 155] on td "$300,000" at bounding box center [242, 146] width 83 height 24
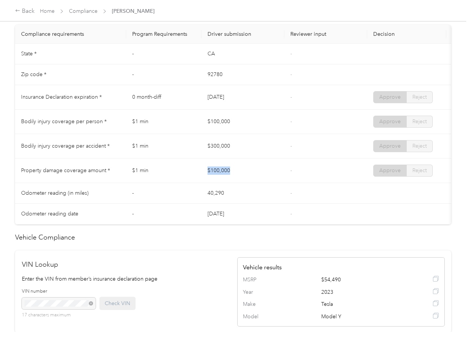
drag, startPoint x: 211, startPoint y: 179, endPoint x: 273, endPoint y: 179, distance: 61.7
click at [271, 179] on td "$100,000" at bounding box center [242, 170] width 83 height 24
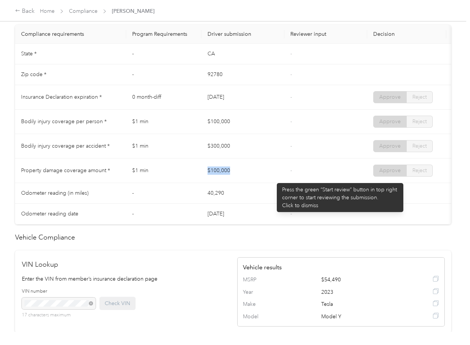
click at [275, 178] on td "$100,000" at bounding box center [242, 170] width 83 height 24
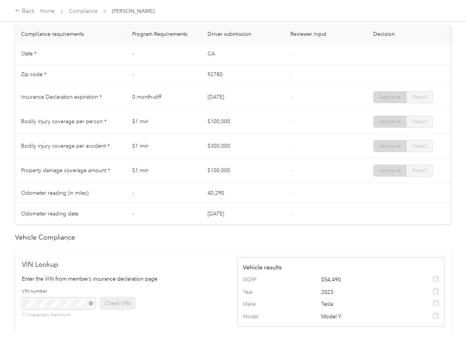
scroll to position [0, 0]
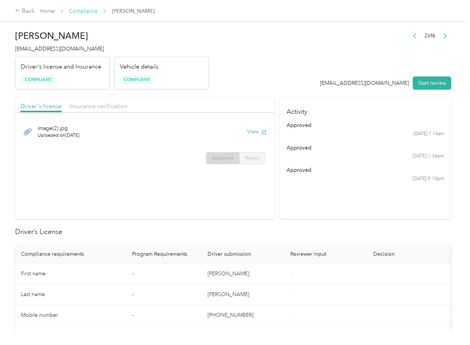
click at [82, 12] on link "Compliance" at bounding box center [83, 11] width 29 height 6
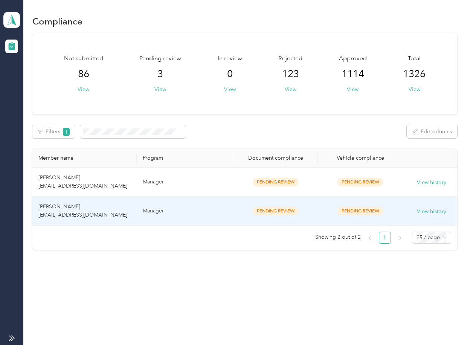
click at [97, 212] on span "[PERSON_NAME] [EMAIL_ADDRESS][DOMAIN_NAME]" at bounding box center [82, 210] width 89 height 15
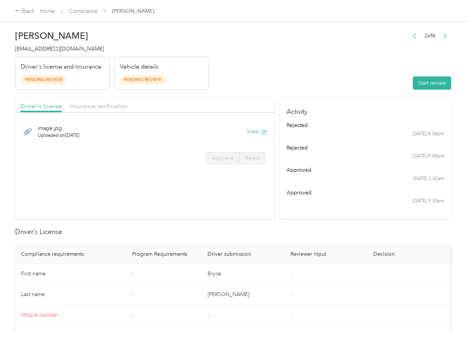
click at [335, 231] on h2 "Driver’s License" at bounding box center [233, 232] width 436 height 10
click at [252, 129] on button "View" at bounding box center [257, 132] width 20 height 8
click at [232, 98] on div "Driver's license Insurance verification" at bounding box center [144, 104] width 259 height 15
click at [105, 105] on span "Insurance verification" at bounding box center [99, 105] width 58 height 7
click at [93, 105] on span "Insurance verification" at bounding box center [99, 105] width 58 height 7
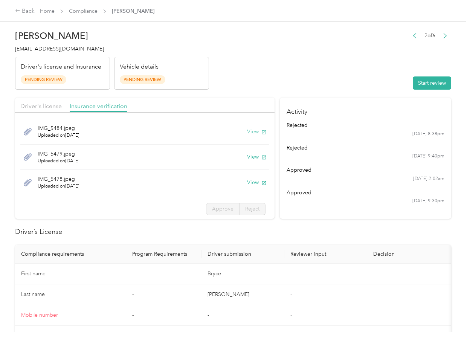
click at [247, 130] on button "View" at bounding box center [257, 132] width 20 height 8
click at [247, 160] on button "View" at bounding box center [257, 157] width 20 height 8
click at [247, 183] on button "View" at bounding box center [257, 182] width 20 height 8
click at [423, 81] on button "Start review" at bounding box center [431, 82] width 38 height 13
drag, startPoint x: 41, startPoint y: 105, endPoint x: 66, endPoint y: 109, distance: 25.9
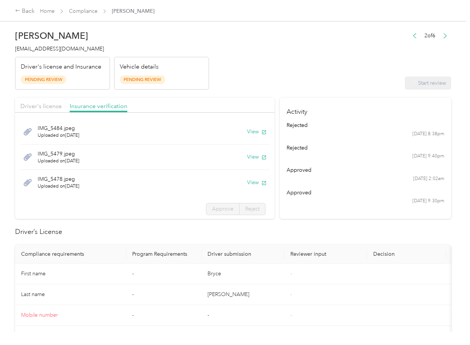
click at [41, 105] on span "Driver's license" at bounding box center [40, 105] width 41 height 7
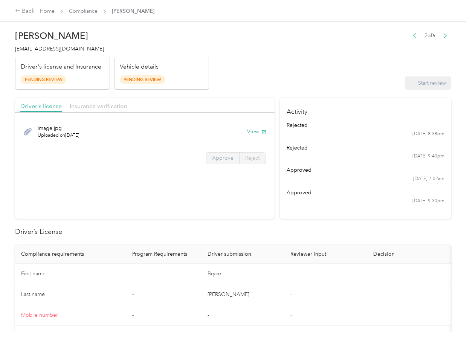
click at [223, 161] on label "Approve" at bounding box center [222, 158] width 33 height 12
drag, startPoint x: 218, startPoint y: 160, endPoint x: 208, endPoint y: 163, distance: 9.8
click at [218, 160] on span "Approve" at bounding box center [222, 158] width 21 height 6
click at [218, 154] on label "Approve" at bounding box center [222, 158] width 33 height 12
click at [218, 159] on span "Approve" at bounding box center [222, 158] width 21 height 6
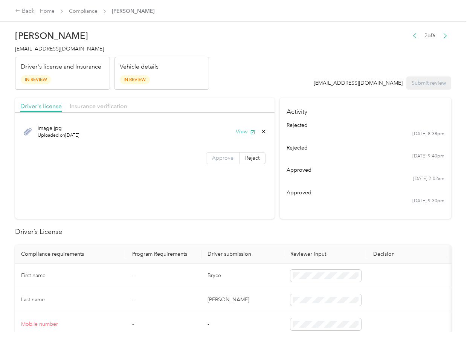
click at [218, 159] on span "Approve" at bounding box center [222, 158] width 21 height 6
click at [105, 107] on span "Insurance verification" at bounding box center [99, 105] width 58 height 7
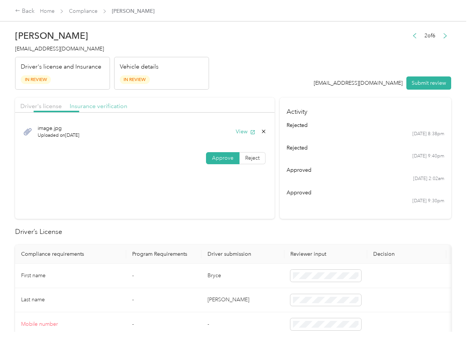
click at [94, 105] on span "Insurance verification" at bounding box center [99, 105] width 58 height 7
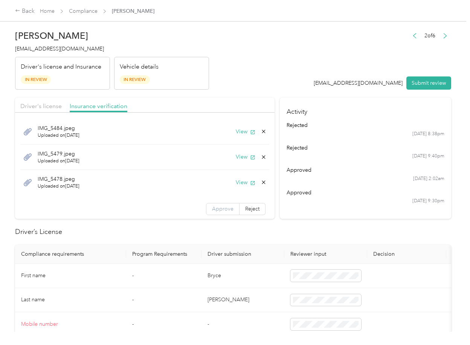
click at [212, 209] on span "Approve" at bounding box center [222, 208] width 21 height 6
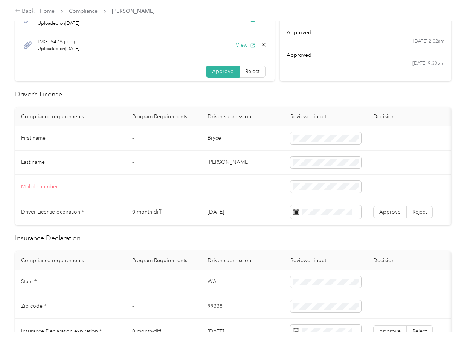
scroll to position [151, 0]
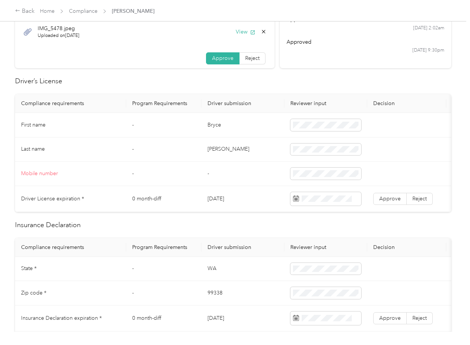
click at [216, 125] on td "Bryce" at bounding box center [242, 125] width 83 height 24
click at [335, 119] on span at bounding box center [325, 125] width 71 height 12
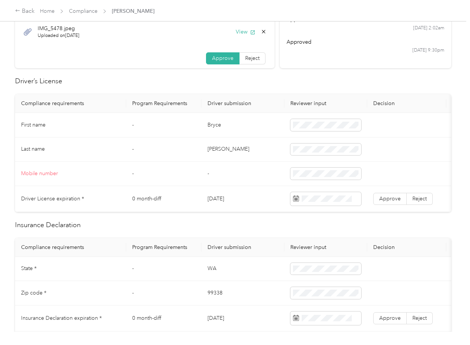
click at [221, 199] on td "[DATE]" at bounding box center [242, 199] width 83 height 26
click at [393, 195] on span "Approve" at bounding box center [389, 198] width 21 height 6
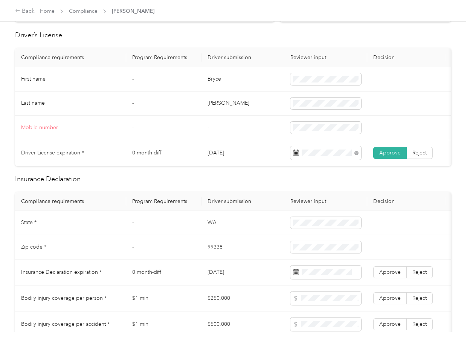
scroll to position [251, 0]
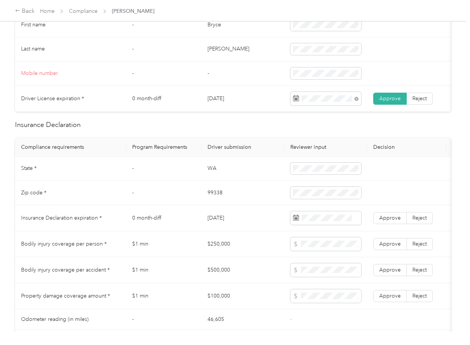
click at [214, 174] on td "WA" at bounding box center [242, 169] width 83 height 24
click at [214, 198] on td "99338" at bounding box center [242, 193] width 83 height 24
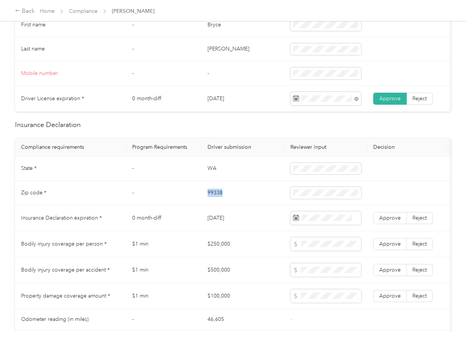
click at [214, 198] on td "99338" at bounding box center [242, 193] width 83 height 24
click at [229, 213] on td "[DATE]" at bounding box center [242, 218] width 83 height 26
click at [403, 222] on label "Approve" at bounding box center [389, 218] width 33 height 12
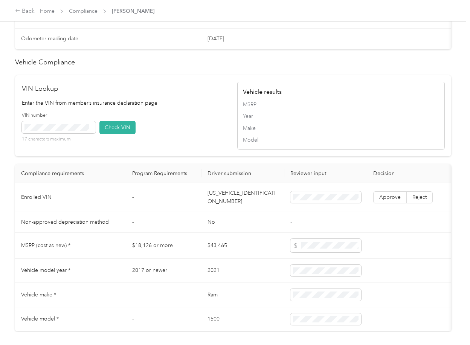
click at [229, 207] on td "[US_VEHICLE_IDENTIFICATION_NUMBER]" at bounding box center [242, 197] width 83 height 29
click at [228, 208] on td "[US_VEHICLE_IDENTIFICATION_NUMBER]" at bounding box center [242, 197] width 83 height 29
click at [125, 134] on button "Check VIN" at bounding box center [117, 127] width 36 height 13
click at [391, 203] on label "Approve" at bounding box center [389, 197] width 33 height 12
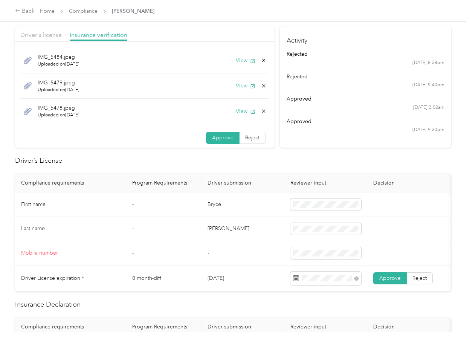
scroll to position [0, 0]
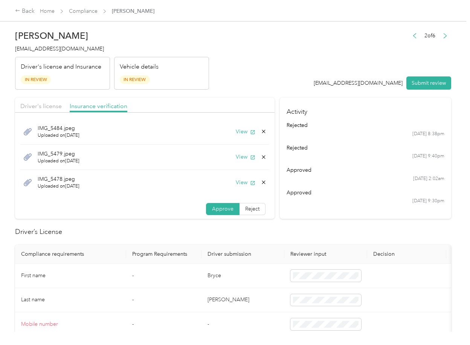
drag, startPoint x: 217, startPoint y: 109, endPoint x: 242, endPoint y: 151, distance: 49.3
click at [217, 108] on div "Driver's license Insurance verification" at bounding box center [144, 104] width 259 height 15
click at [44, 48] on span "[EMAIL_ADDRESS][DOMAIN_NAME]" at bounding box center [59, 49] width 89 height 6
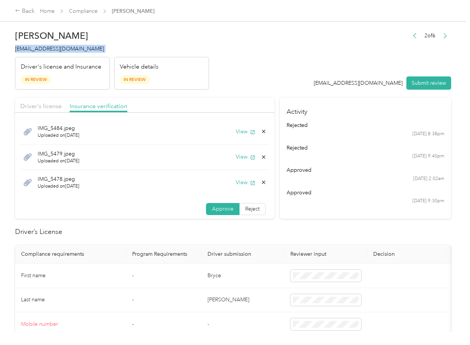
click at [44, 48] on span "[EMAIL_ADDRESS][DOMAIN_NAME]" at bounding box center [59, 49] width 89 height 6
click at [260, 157] on icon at bounding box center [263, 157] width 6 height 6
click at [239, 163] on button "Yes" at bounding box center [234, 162] width 15 height 12
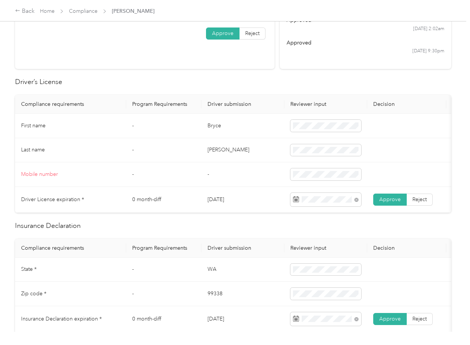
scroll to position [351, 0]
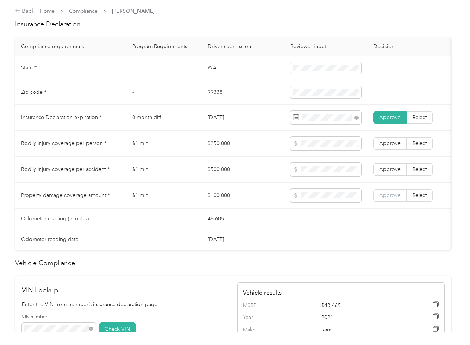
click at [388, 198] on span "Approve" at bounding box center [389, 195] width 21 height 6
click at [390, 172] on span "Approve" at bounding box center [389, 169] width 21 height 6
click at [389, 146] on span "Approve" at bounding box center [389, 143] width 21 height 6
click at [218, 152] on td "$250,000" at bounding box center [242, 144] width 83 height 26
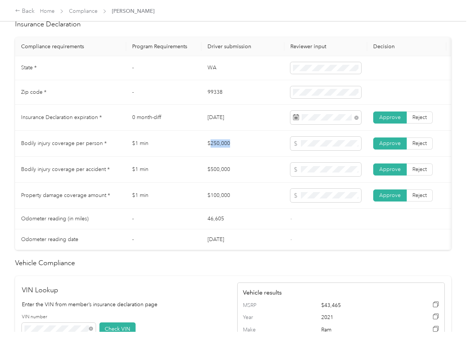
click at [218, 152] on td "$250,000" at bounding box center [242, 144] width 83 height 26
click at [314, 146] on span at bounding box center [325, 144] width 71 height 14
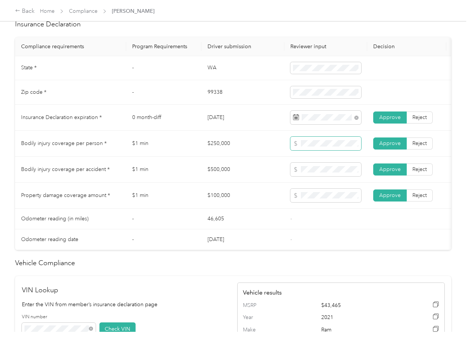
click at [314, 146] on span at bounding box center [325, 144] width 71 height 14
click at [227, 174] on td "$500,000" at bounding box center [242, 170] width 83 height 26
click at [227, 175] on td "$500,000" at bounding box center [242, 170] width 83 height 26
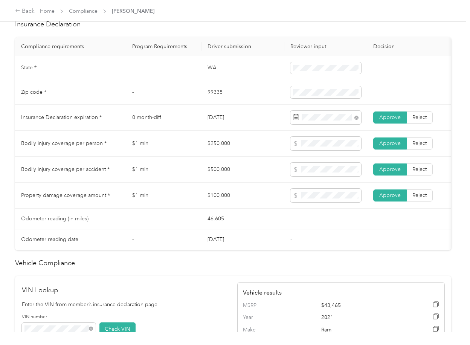
click at [222, 200] on td "$100,000" at bounding box center [242, 196] width 83 height 26
click at [208, 208] on td "$100,000" at bounding box center [242, 196] width 83 height 26
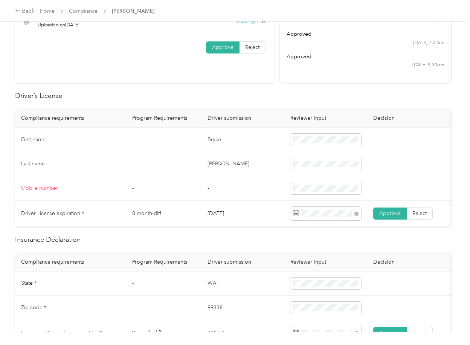
scroll to position [0, 0]
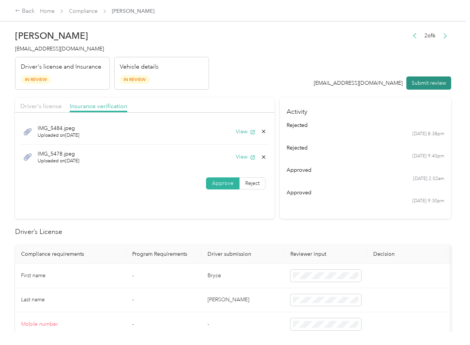
click at [411, 83] on button "Submit review" at bounding box center [428, 82] width 45 height 13
click at [51, 55] on div "[PERSON_NAME] [EMAIL_ADDRESS][DOMAIN_NAME] Driver's license and Insurance In Re…" at bounding box center [112, 57] width 194 height 63
click at [49, 52] on span "[EMAIL_ADDRESS][DOMAIN_NAME]" at bounding box center [59, 49] width 89 height 6
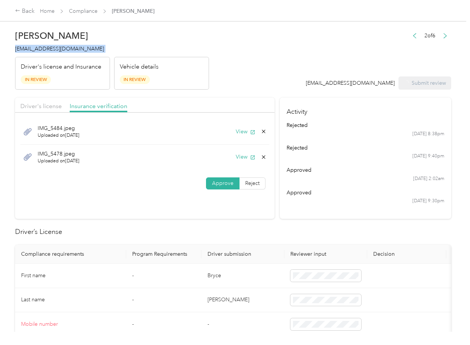
click at [49, 52] on span "[EMAIL_ADDRESS][DOMAIN_NAME]" at bounding box center [59, 49] width 89 height 6
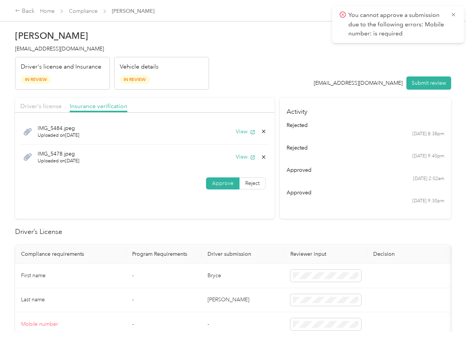
click at [211, 252] on th "Driver submission" at bounding box center [242, 254] width 83 height 19
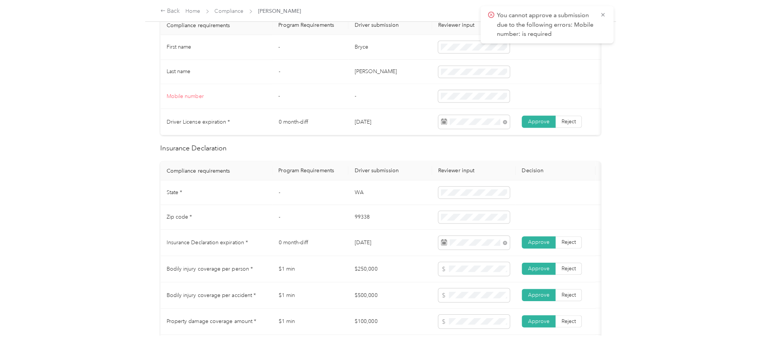
scroll to position [251, 0]
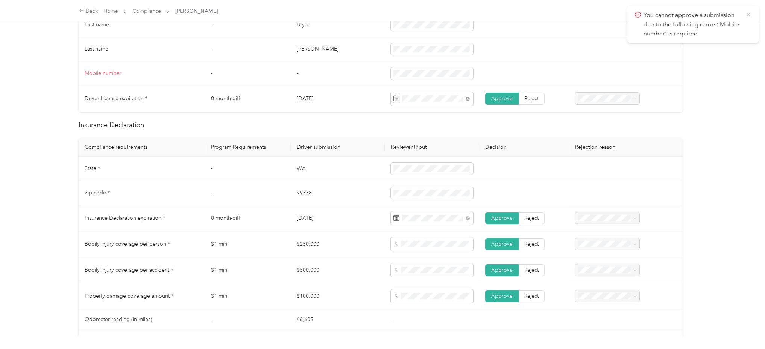
click at [469, 12] on icon at bounding box center [749, 14] width 6 height 7
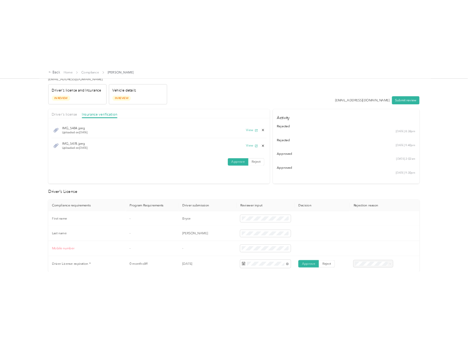
scroll to position [50, 0]
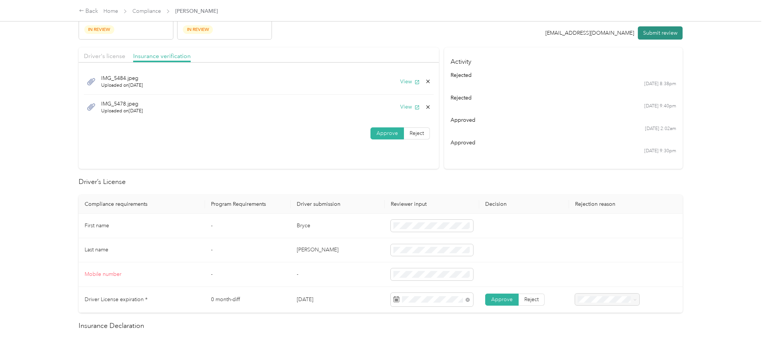
drag, startPoint x: 649, startPoint y: 29, endPoint x: 653, endPoint y: 32, distance: 4.5
click at [469, 29] on button "Submit review" at bounding box center [660, 32] width 45 height 13
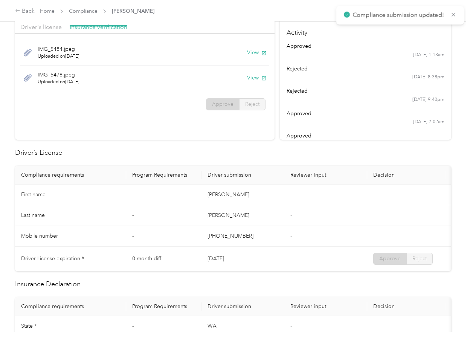
scroll to position [90, 0]
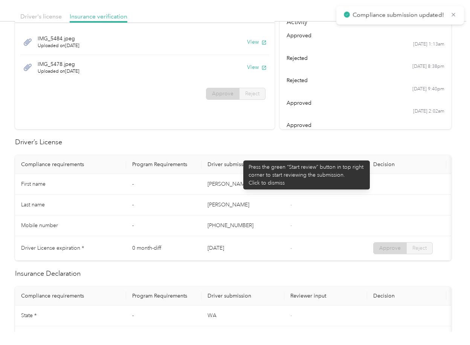
click at [239, 157] on th "Driver submission" at bounding box center [242, 164] width 83 height 19
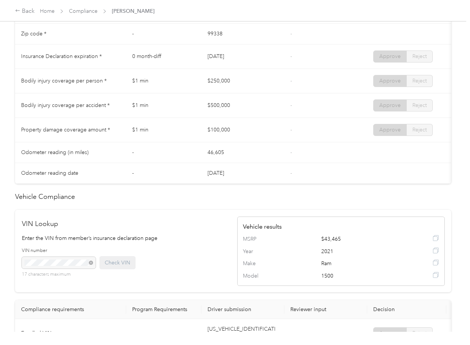
scroll to position [401, 0]
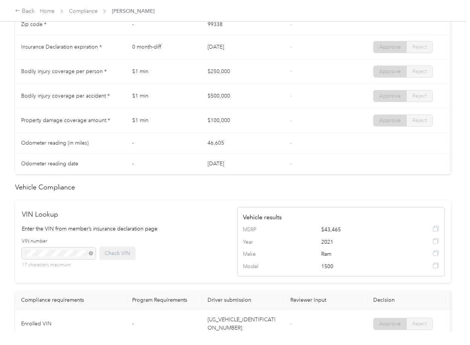
click at [242, 82] on td "$250,000" at bounding box center [242, 71] width 83 height 24
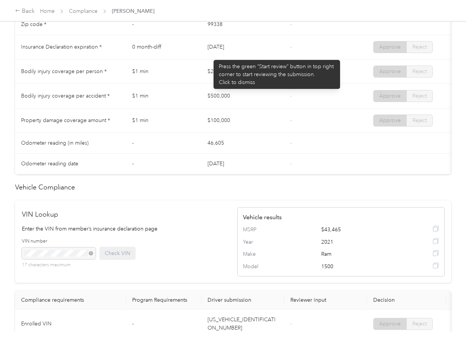
drag, startPoint x: 236, startPoint y: 50, endPoint x: 239, endPoint y: 53, distance: 4.3
click at [239, 49] on td "[DATE]" at bounding box center [242, 47] width 83 height 24
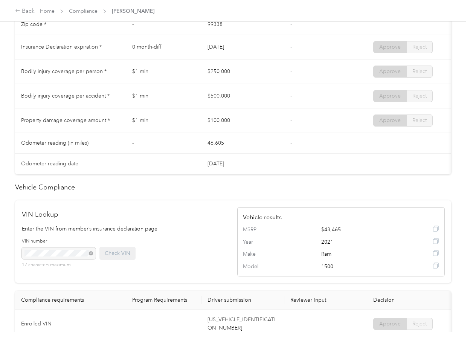
click at [237, 59] on td "[DATE]" at bounding box center [242, 47] width 83 height 24
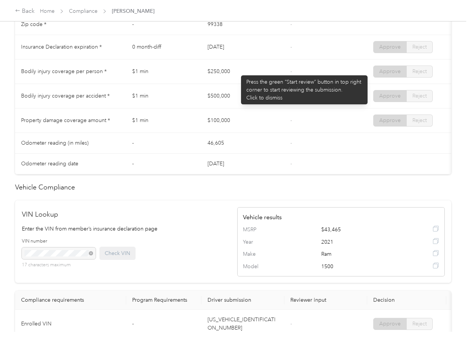
click at [213, 81] on td "$250,000" at bounding box center [242, 71] width 83 height 24
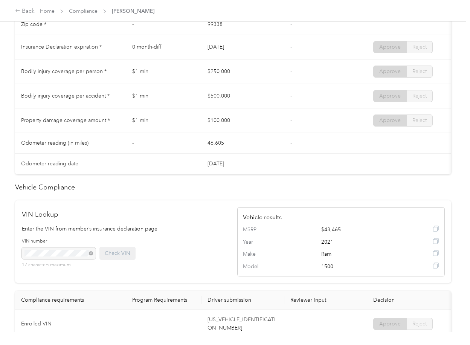
click at [225, 102] on td "$500,000" at bounding box center [242, 96] width 83 height 24
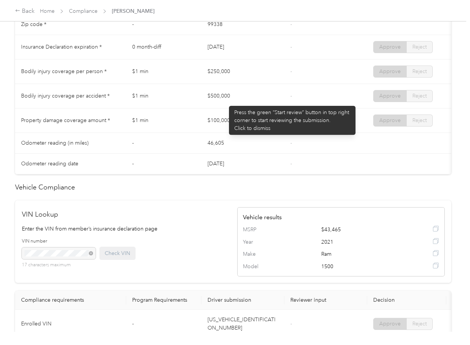
drag, startPoint x: 231, startPoint y: 126, endPoint x: 236, endPoint y: 131, distance: 6.4
click at [233, 128] on td "$100,000" at bounding box center [242, 120] width 83 height 24
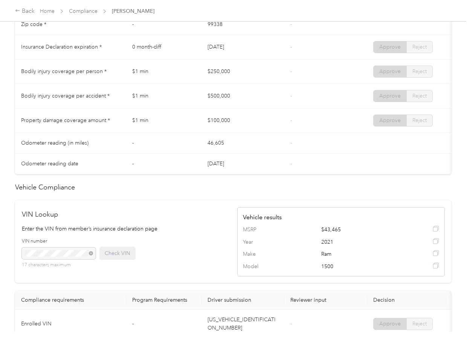
click at [272, 142] on td "46,605" at bounding box center [242, 143] width 83 height 21
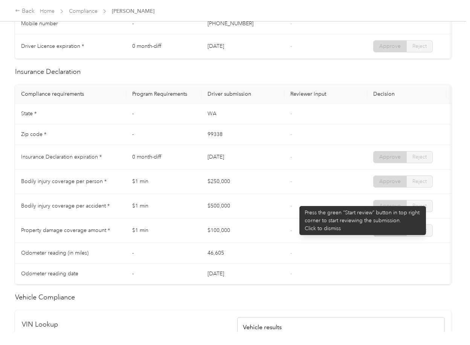
click at [268, 169] on td "[DATE]" at bounding box center [242, 157] width 83 height 24
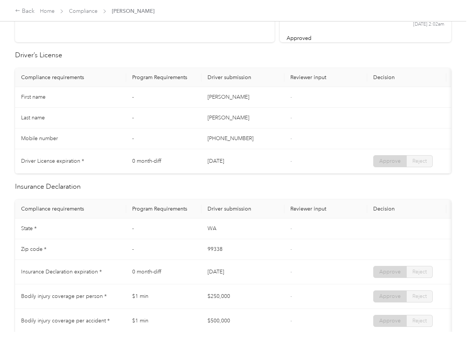
scroll to position [0, 0]
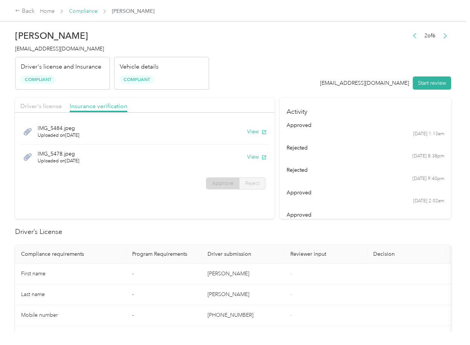
click at [78, 11] on link "Compliance" at bounding box center [83, 11] width 29 height 6
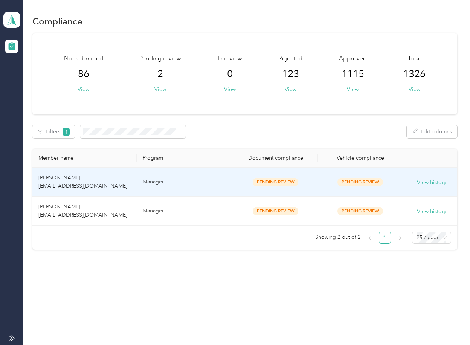
click at [126, 180] on td "[PERSON_NAME] [EMAIL_ADDRESS][DOMAIN_NAME]" at bounding box center [84, 181] width 104 height 29
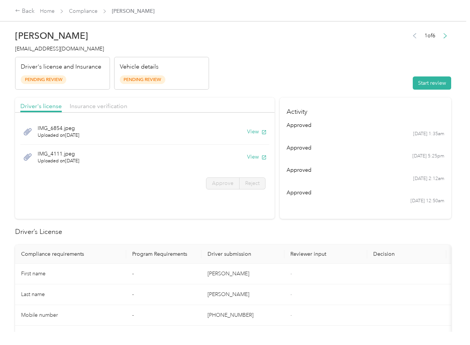
drag, startPoint x: 335, startPoint y: 202, endPoint x: 303, endPoint y: 167, distance: 47.7
click at [335, 202] on div "[DATE] 12:50am" at bounding box center [365, 201] width 158 height 7
click at [251, 130] on button "View" at bounding box center [257, 132] width 20 height 8
click at [252, 155] on button "View" at bounding box center [257, 157] width 20 height 8
drag, startPoint x: 225, startPoint y: 106, endPoint x: 136, endPoint y: 106, distance: 88.4
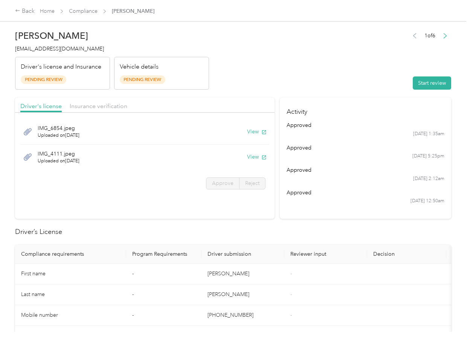
click at [223, 106] on div "Driver's license Insurance verification" at bounding box center [144, 104] width 259 height 15
click at [113, 102] on span "Insurance verification" at bounding box center [99, 105] width 58 height 7
click at [254, 130] on button "View" at bounding box center [257, 132] width 20 height 8
drag, startPoint x: 250, startPoint y: 156, endPoint x: 269, endPoint y: 134, distance: 28.6
click at [250, 156] on button "View" at bounding box center [257, 157] width 20 height 8
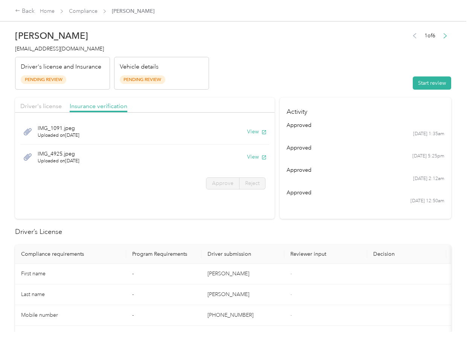
click at [341, 83] on header "[PERSON_NAME] [EMAIL_ADDRESS][DOMAIN_NAME] Driver's license and Insurance Pendi…" at bounding box center [233, 57] width 436 height 63
click at [408, 81] on div "Start review" at bounding box center [429, 82] width 43 height 13
click at [412, 80] on button "Start review" at bounding box center [431, 82] width 38 height 13
click at [41, 105] on span "Driver's license" at bounding box center [40, 105] width 41 height 7
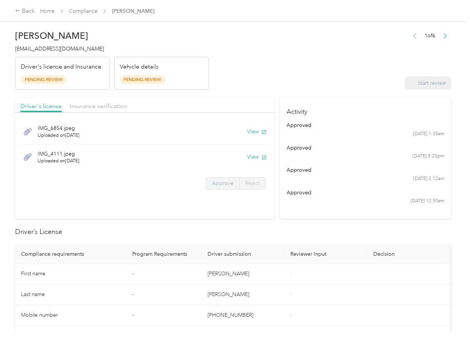
click at [221, 184] on span "Approve" at bounding box center [222, 183] width 21 height 6
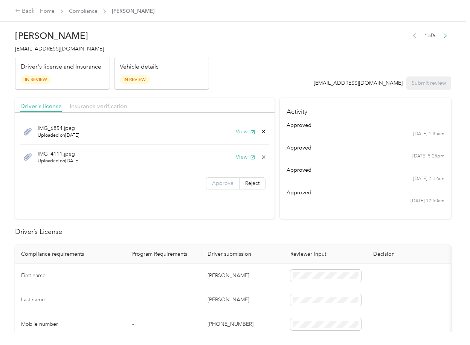
click at [216, 186] on span "Approve" at bounding box center [222, 183] width 21 height 6
drag, startPoint x: 99, startPoint y: 105, endPoint x: 97, endPoint y: 108, distance: 4.2
click at [99, 105] on span "Insurance verification" at bounding box center [99, 105] width 58 height 7
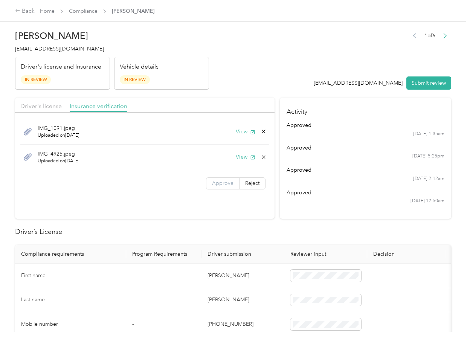
drag, startPoint x: 222, startPoint y: 185, endPoint x: 207, endPoint y: 274, distance: 90.8
click at [222, 185] on span "Approve" at bounding box center [222, 183] width 21 height 6
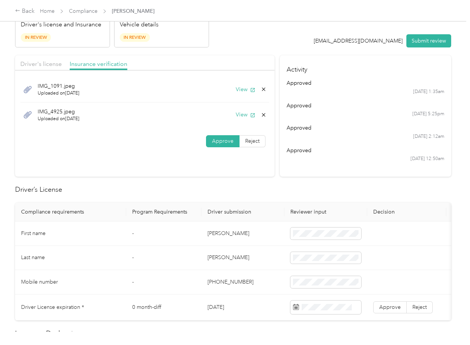
scroll to position [151, 0]
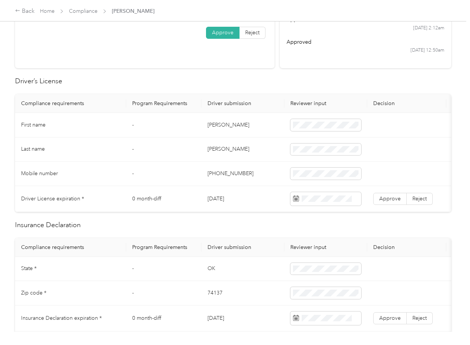
click at [213, 129] on td "[PERSON_NAME]" at bounding box center [242, 125] width 83 height 24
click at [218, 201] on td "[DATE]" at bounding box center [242, 199] width 83 height 26
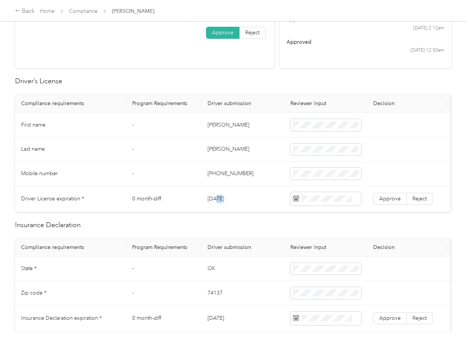
click at [218, 201] on td "[DATE]" at bounding box center [242, 199] width 83 height 26
click at [387, 206] on td "Approve Reject" at bounding box center [406, 199] width 79 height 26
click at [393, 199] on span "Approve" at bounding box center [389, 198] width 21 height 6
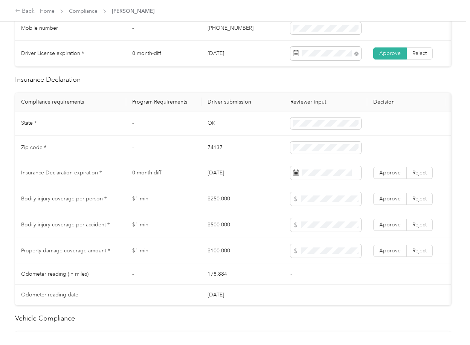
scroll to position [301, 0]
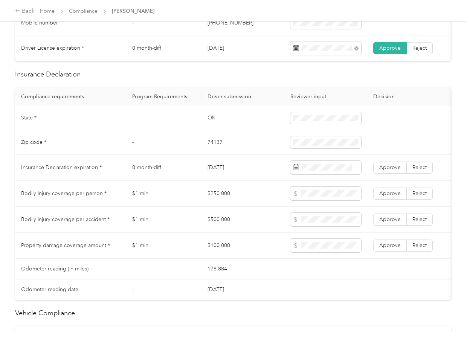
click at [209, 121] on td "OK" at bounding box center [242, 118] width 83 height 24
click at [220, 151] on td "74137" at bounding box center [242, 142] width 83 height 24
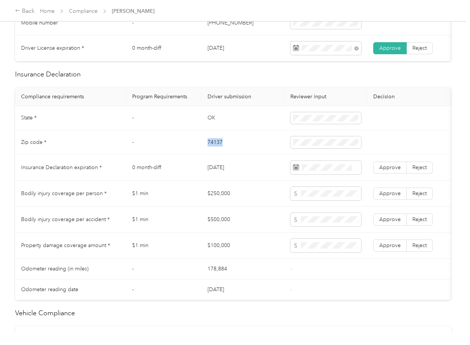
click at [220, 151] on td "74137" at bounding box center [242, 142] width 83 height 24
click at [394, 170] on span "Approve" at bounding box center [389, 167] width 21 height 6
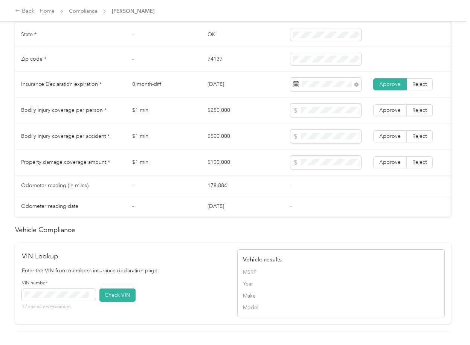
scroll to position [632, 0]
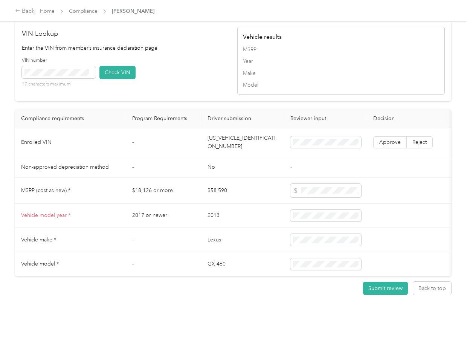
click at [227, 132] on td "[US_VEHICLE_IDENTIFICATION_NUMBER]" at bounding box center [242, 142] width 83 height 29
drag, startPoint x: 227, startPoint y: 132, endPoint x: 9, endPoint y: 160, distance: 219.7
click at [227, 132] on td "[US_VEHICLE_IDENTIFICATION_NUMBER]" at bounding box center [242, 142] width 83 height 29
drag, startPoint x: 117, startPoint y: 64, endPoint x: 153, endPoint y: 87, distance: 42.1
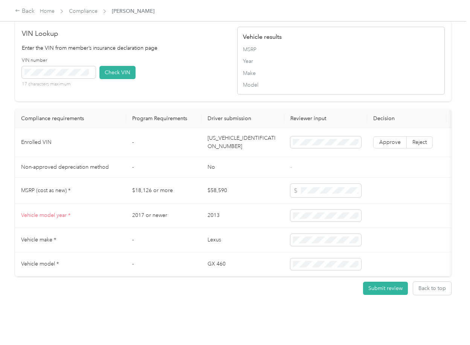
click at [117, 66] on button "Check VIN" at bounding box center [117, 72] width 36 height 13
click at [390, 139] on span "Approve" at bounding box center [389, 142] width 21 height 6
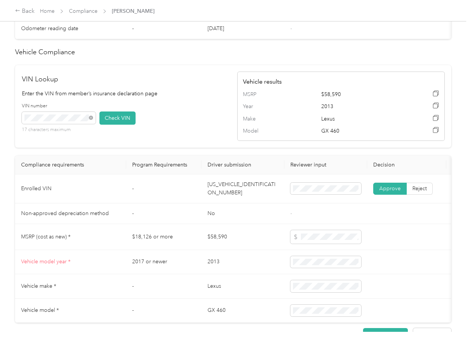
scroll to position [381, 0]
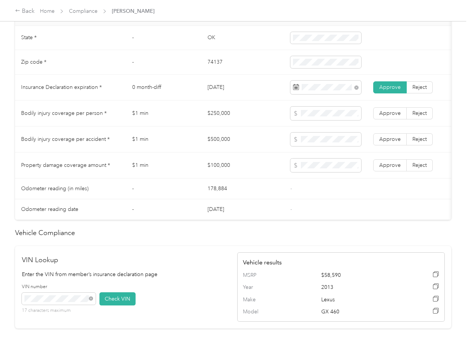
click at [211, 119] on td "$250,000" at bounding box center [242, 113] width 83 height 26
click at [219, 144] on td "$500,000" at bounding box center [242, 139] width 83 height 26
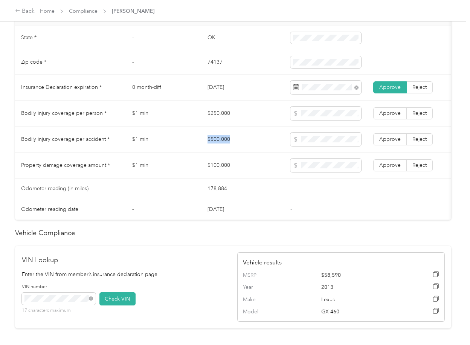
click at [219, 144] on td "$500,000" at bounding box center [242, 139] width 83 height 26
click at [221, 172] on td "$100,000" at bounding box center [242, 165] width 83 height 26
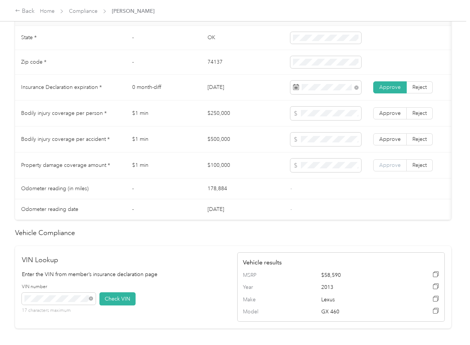
click at [390, 168] on span "Approve" at bounding box center [389, 165] width 21 height 6
drag, startPoint x: 391, startPoint y: 151, endPoint x: 392, endPoint y: 140, distance: 10.5
click at [391, 145] on label "Approve" at bounding box center [389, 139] width 33 height 12
click at [392, 116] on span "Approve" at bounding box center [389, 113] width 21 height 6
click at [234, 199] on td "178,884" at bounding box center [242, 188] width 83 height 21
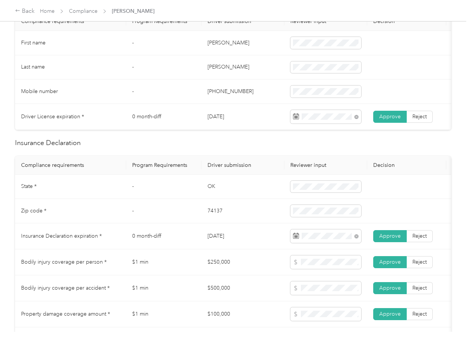
scroll to position [0, 0]
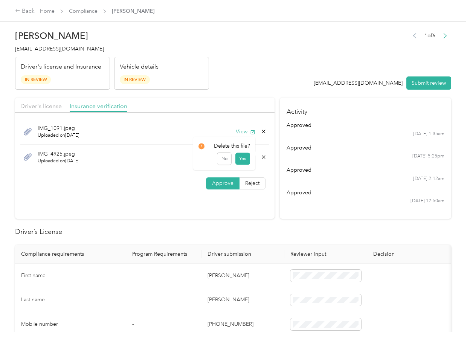
click at [260, 157] on icon at bounding box center [263, 157] width 6 height 6
click at [243, 162] on button "Yes" at bounding box center [242, 163] width 15 height 12
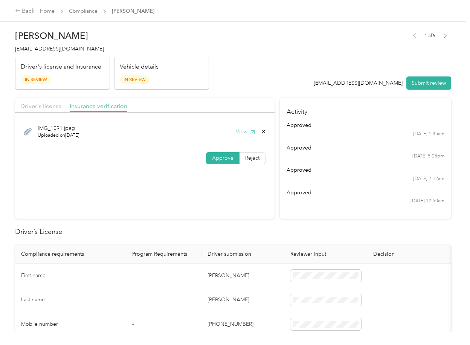
click at [243, 131] on button "View" at bounding box center [246, 132] width 20 height 8
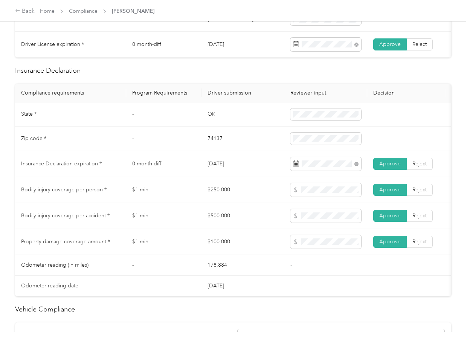
scroll to position [201, 0]
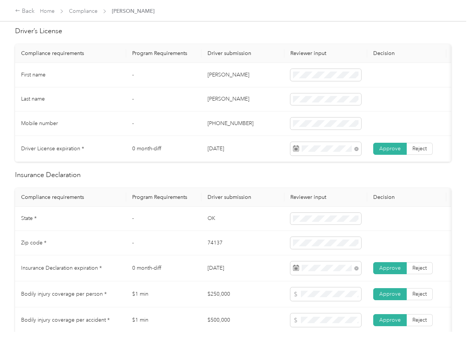
click at [214, 218] on td "OK" at bounding box center [242, 219] width 83 height 24
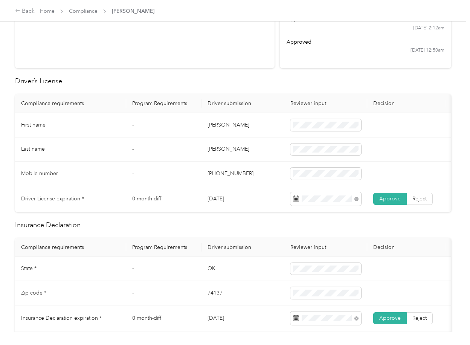
click at [203, 230] on h2 "Insurance Declaration" at bounding box center [233, 225] width 436 height 10
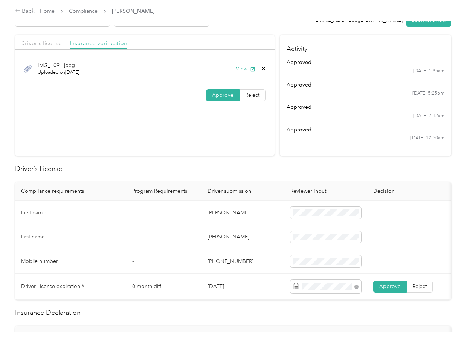
scroll to position [0, 0]
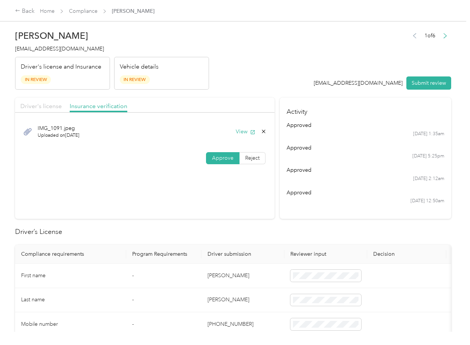
click at [51, 106] on span "Driver's license" at bounding box center [40, 105] width 41 height 7
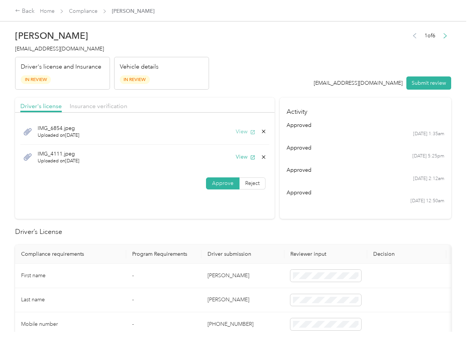
click at [241, 132] on button "View" at bounding box center [246, 132] width 20 height 8
click at [262, 132] on icon at bounding box center [263, 131] width 3 height 3
click at [245, 134] on button "Yes" at bounding box center [242, 137] width 15 height 12
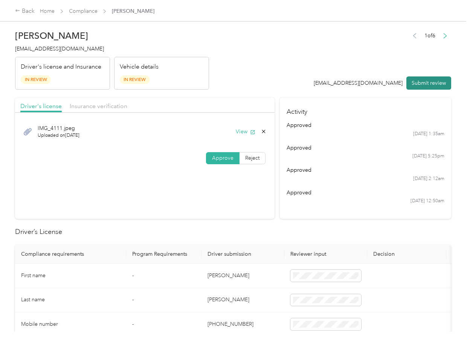
click at [435, 76] on button "Submit review" at bounding box center [428, 82] width 45 height 13
click at [40, 47] on span "[EMAIL_ADDRESS][DOMAIN_NAME]" at bounding box center [59, 49] width 89 height 6
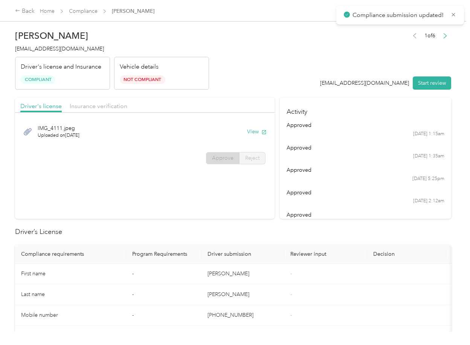
click at [230, 246] on th "Driver submission" at bounding box center [242, 254] width 83 height 19
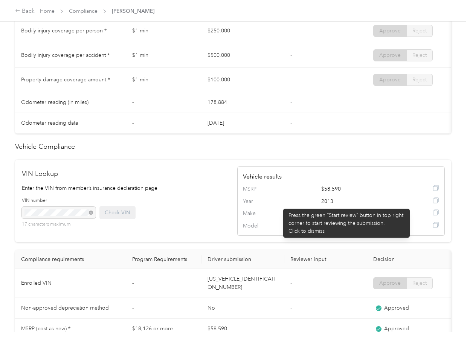
scroll to position [341, 0]
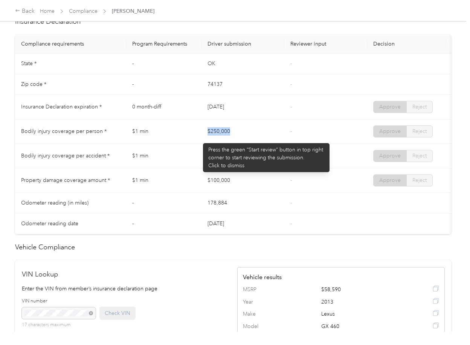
drag, startPoint x: 199, startPoint y: 139, endPoint x: 222, endPoint y: 154, distance: 27.1
click at [242, 133] on tr "Bodily injury coverage per person * $1 min $250,000 - Approve Reject" at bounding box center [280, 131] width 531 height 24
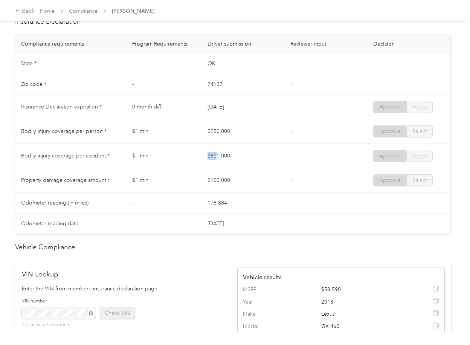
drag, startPoint x: 229, startPoint y: 160, endPoint x: 262, endPoint y: 170, distance: 34.6
click at [258, 164] on td "$500,000" at bounding box center [242, 156] width 83 height 24
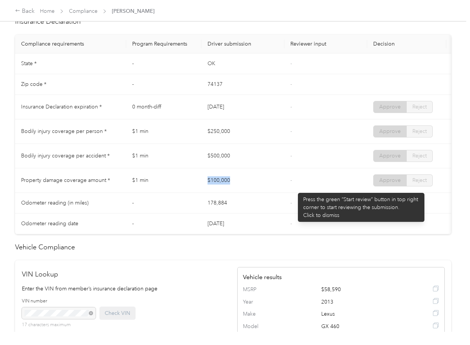
drag, startPoint x: 294, startPoint y: 189, endPoint x: 299, endPoint y: 189, distance: 5.3
click at [298, 189] on tr "Property damage coverage amount * $1 min $100,000 - Approve Reject" at bounding box center [280, 180] width 531 height 24
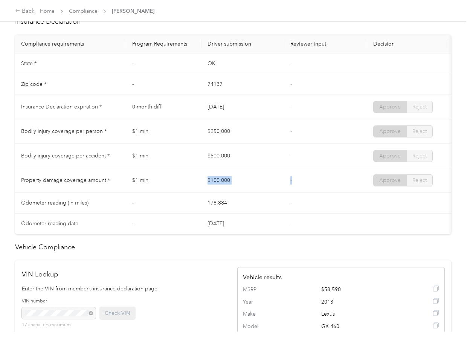
click at [299, 189] on td "-" at bounding box center [325, 180] width 83 height 24
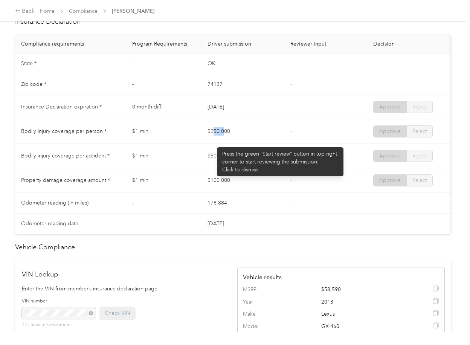
click at [222, 137] on td "$250,000" at bounding box center [242, 131] width 83 height 24
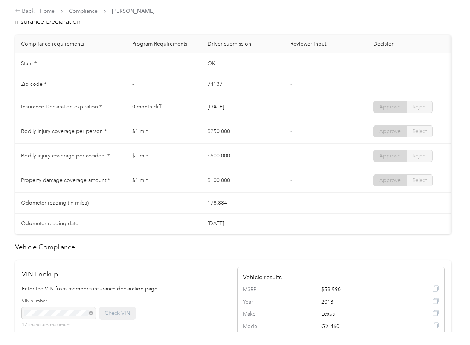
drag, startPoint x: 226, startPoint y: 163, endPoint x: 244, endPoint y: 165, distance: 18.3
click at [242, 165] on tr "Bodily injury coverage per accident * $1 min $500,000 - Approve Reject" at bounding box center [280, 156] width 531 height 24
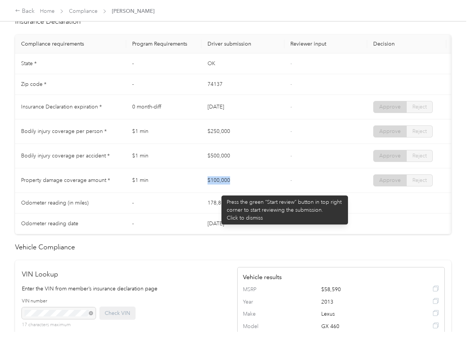
drag, startPoint x: 218, startPoint y: 192, endPoint x: 275, endPoint y: 185, distance: 58.3
click at [275, 185] on tr "Property damage coverage amount * $1 min $100,000 - Approve Reject" at bounding box center [280, 180] width 531 height 24
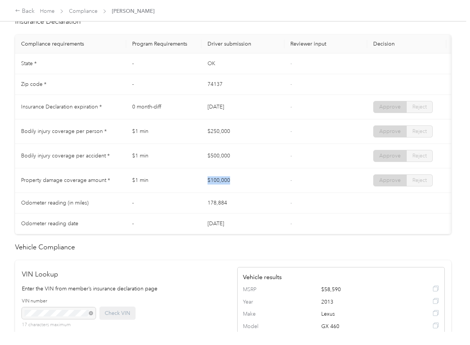
click at [282, 184] on td "$100,000" at bounding box center [242, 180] width 83 height 24
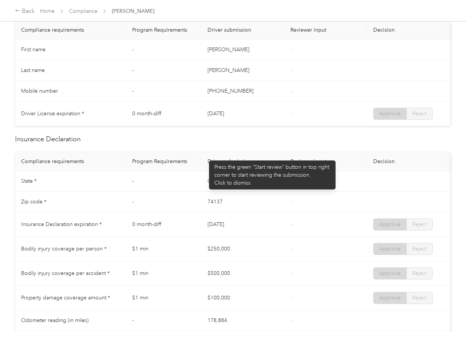
scroll to position [0, 0]
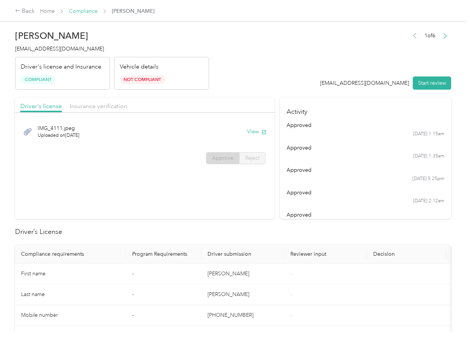
click at [78, 10] on link "Compliance" at bounding box center [83, 11] width 29 height 6
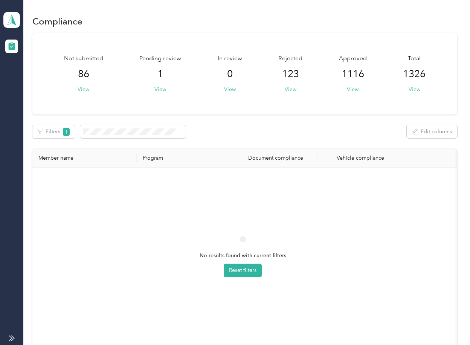
drag, startPoint x: 259, startPoint y: 115, endPoint x: 258, endPoint y: 203, distance: 88.1
click at [258, 117] on div "Not submitted 86 View Pending review 1 View In review 0 View Rejected 123 View …" at bounding box center [244, 196] width 424 height 326
click at [318, 193] on div "No results found with current filters Reset filters" at bounding box center [242, 262] width 408 height 179
click at [321, 228] on div "No results found with current filters Reset filters" at bounding box center [242, 262] width 408 height 179
drag, startPoint x: 257, startPoint y: 184, endPoint x: 179, endPoint y: 149, distance: 85.7
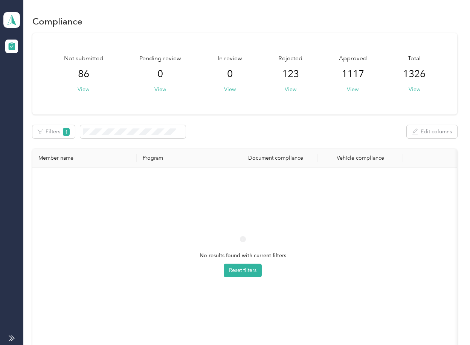
click at [257, 184] on div "No results found with current filters Reset filters" at bounding box center [242, 262] width 408 height 179
click at [15, 23] on icon at bounding box center [11, 20] width 11 height 11
click at [29, 77] on div "Log out" at bounding box center [24, 78] width 29 height 8
